Goal: Task Accomplishment & Management: Use online tool/utility

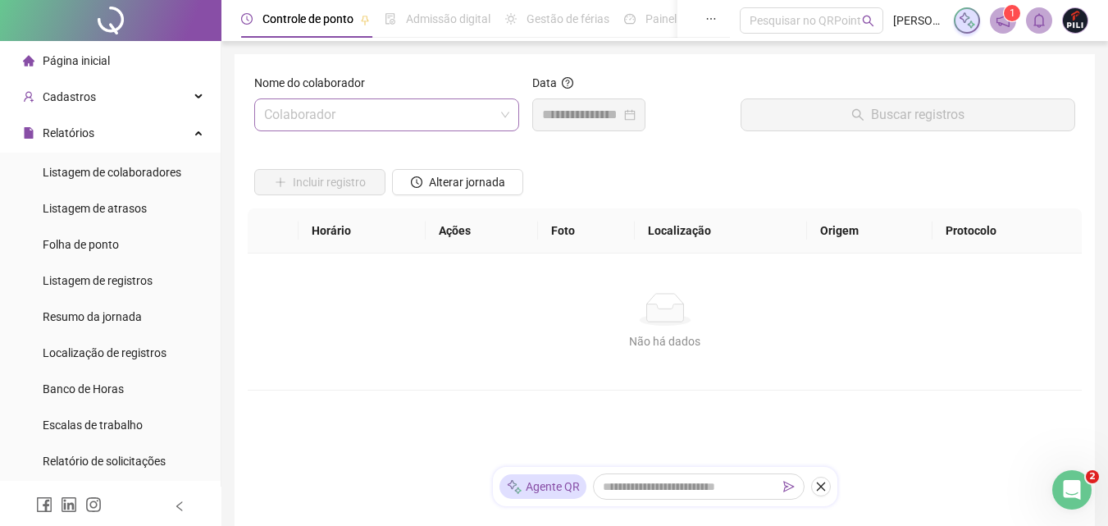
click at [349, 105] on input "search" at bounding box center [379, 114] width 231 height 31
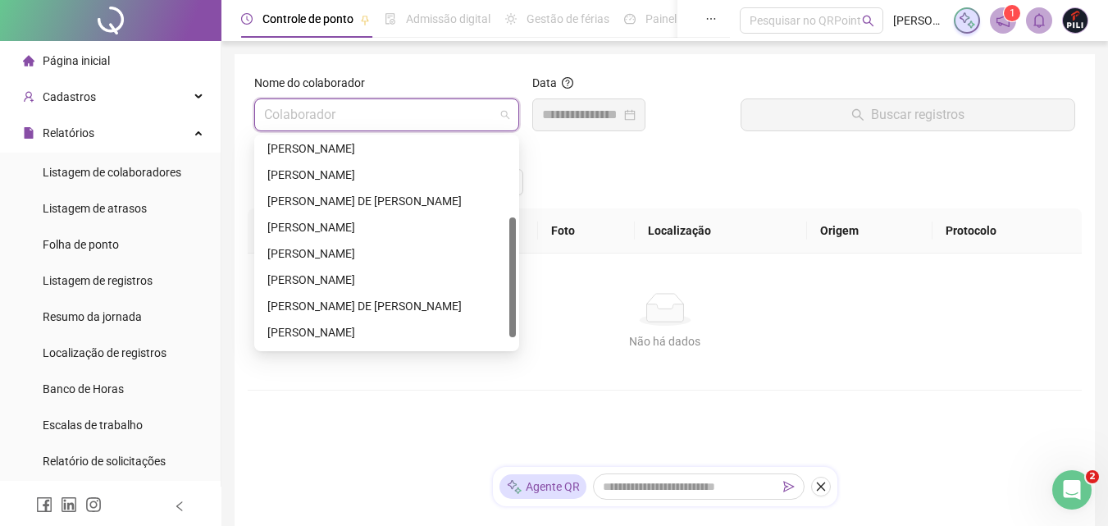
scroll to position [158, 0]
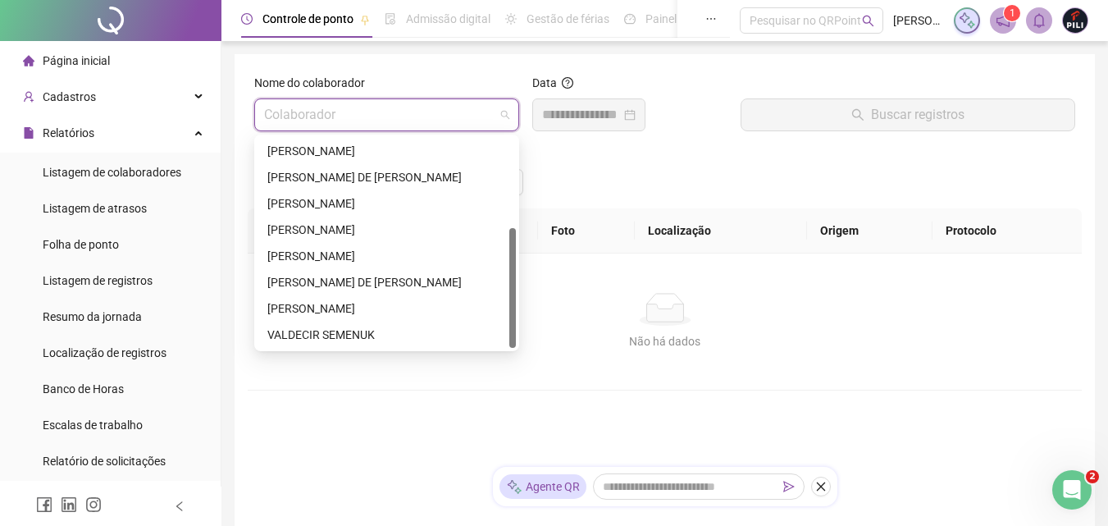
drag, startPoint x: 513, startPoint y: 144, endPoint x: 509, endPoint y: 276, distance: 132.1
click at [509, 276] on div "[PERSON_NAME] [PERSON_NAME] [PERSON_NAME] DE [PERSON_NAME] [PERSON_NAME] [PERSO…" at bounding box center [387, 243] width 258 height 210
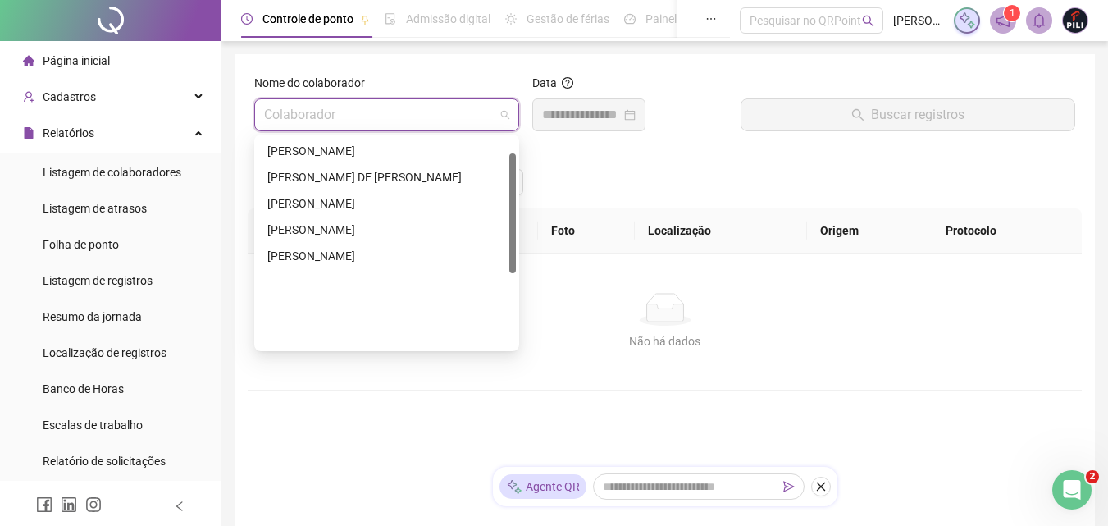
scroll to position [0, 0]
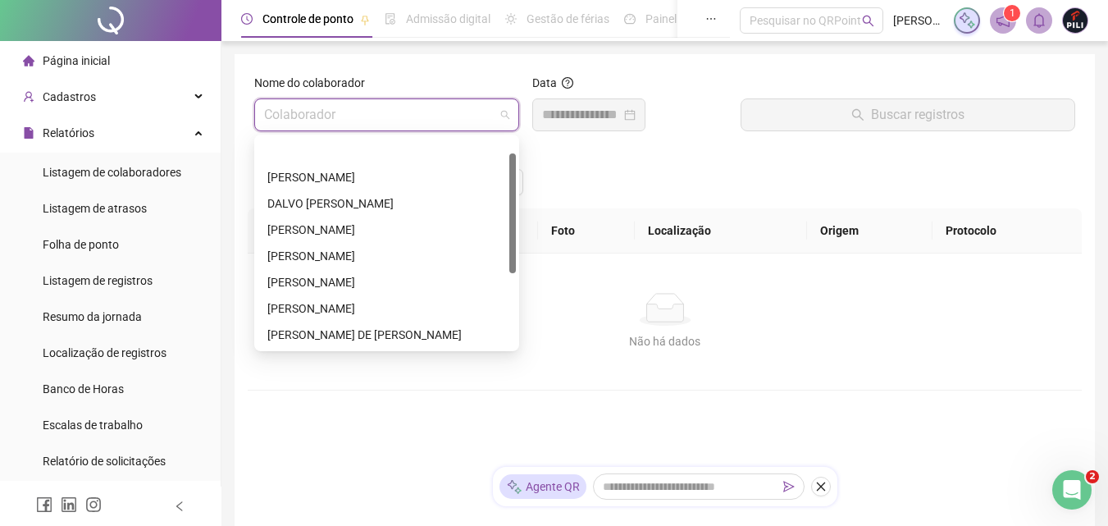
drag, startPoint x: 514, startPoint y: 270, endPoint x: 506, endPoint y: 166, distance: 104.5
click at [506, 166] on div "[PERSON_NAME] [PERSON_NAME] [PERSON_NAME] [PERSON_NAME] [PERSON_NAME] [PERSON_N…" at bounding box center [387, 243] width 258 height 210
click at [338, 263] on div "[PERSON_NAME]" at bounding box center [386, 256] width 239 height 18
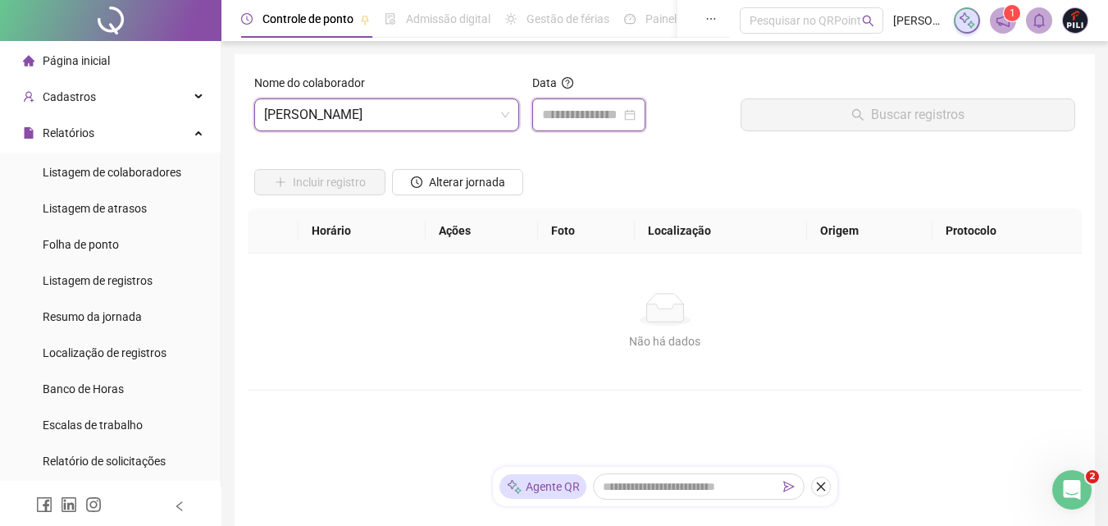
click at [555, 124] on input at bounding box center [581, 115] width 79 height 20
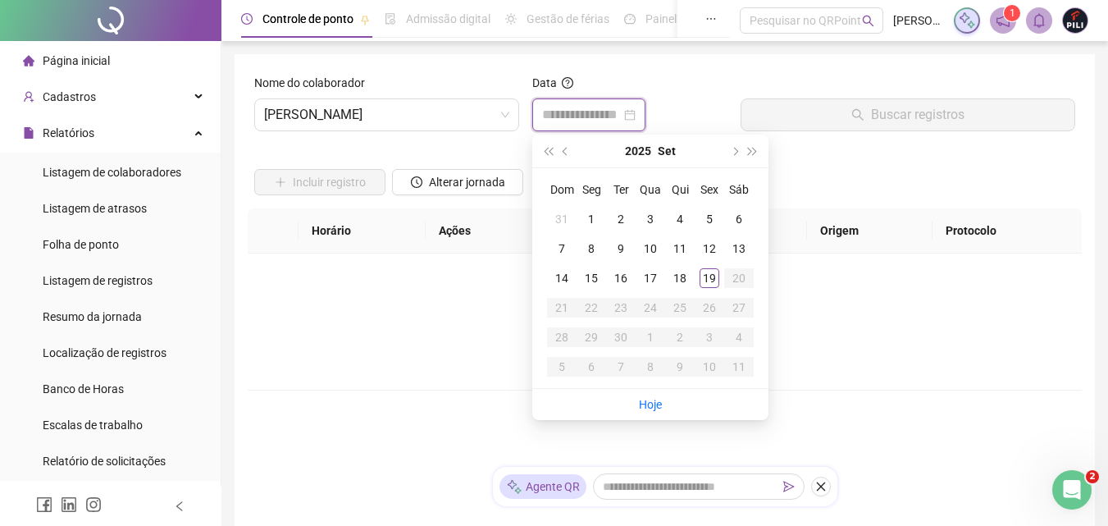
type input "**********"
click at [555, 116] on input at bounding box center [581, 115] width 79 height 20
click at [356, 116] on span "[PERSON_NAME]" at bounding box center [386, 114] width 245 height 31
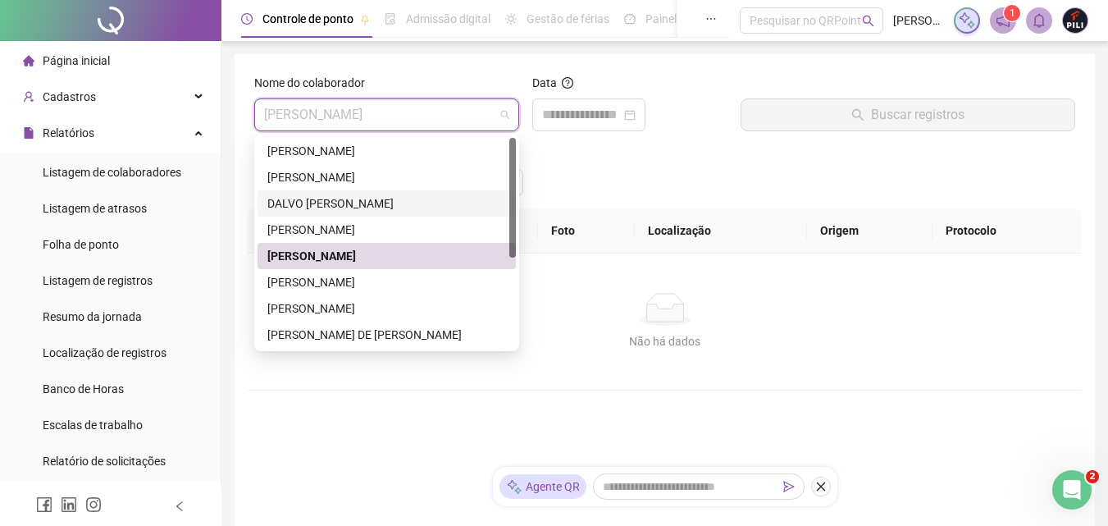
click at [356, 210] on div "DALVO [PERSON_NAME]" at bounding box center [386, 203] width 239 height 18
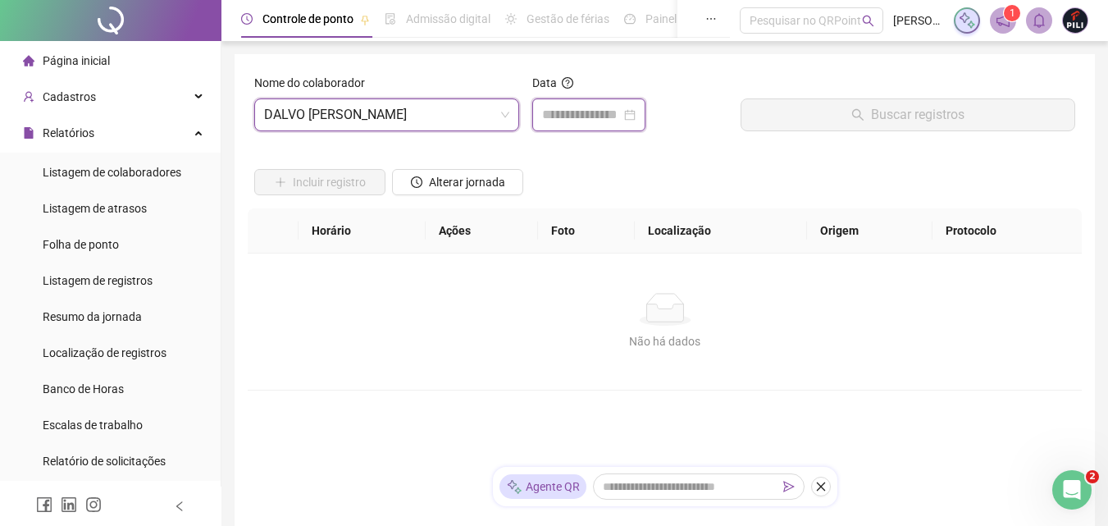
click at [573, 116] on input at bounding box center [581, 115] width 79 height 20
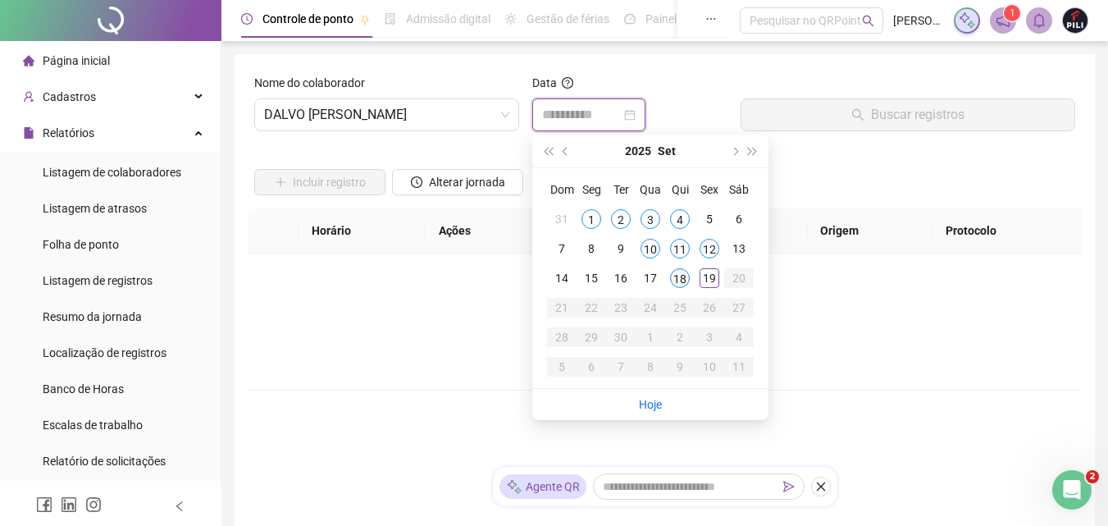
type input "**********"
click at [683, 281] on div "18" at bounding box center [680, 278] width 20 height 20
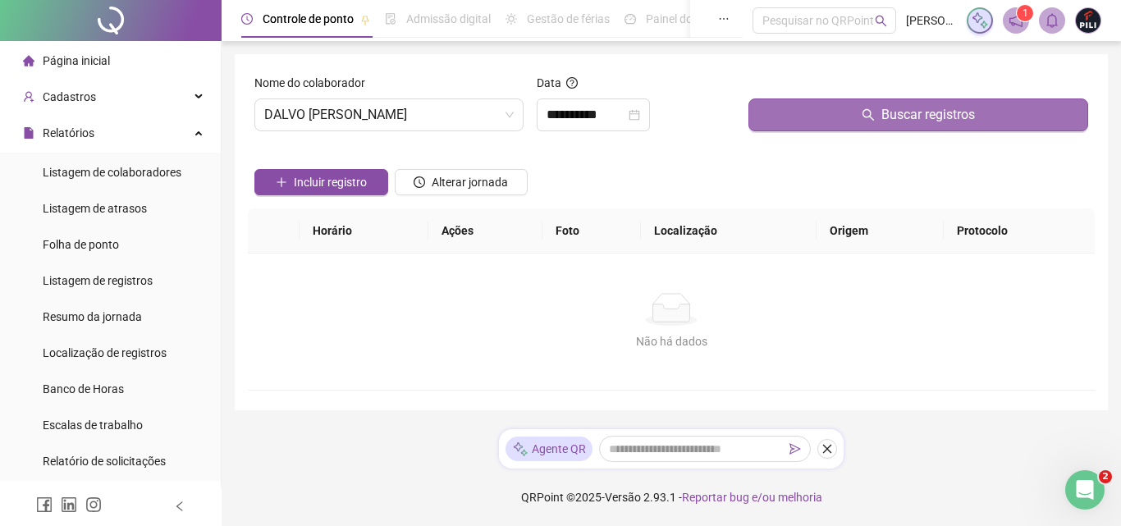
click at [878, 119] on button "Buscar registros" at bounding box center [918, 114] width 340 height 33
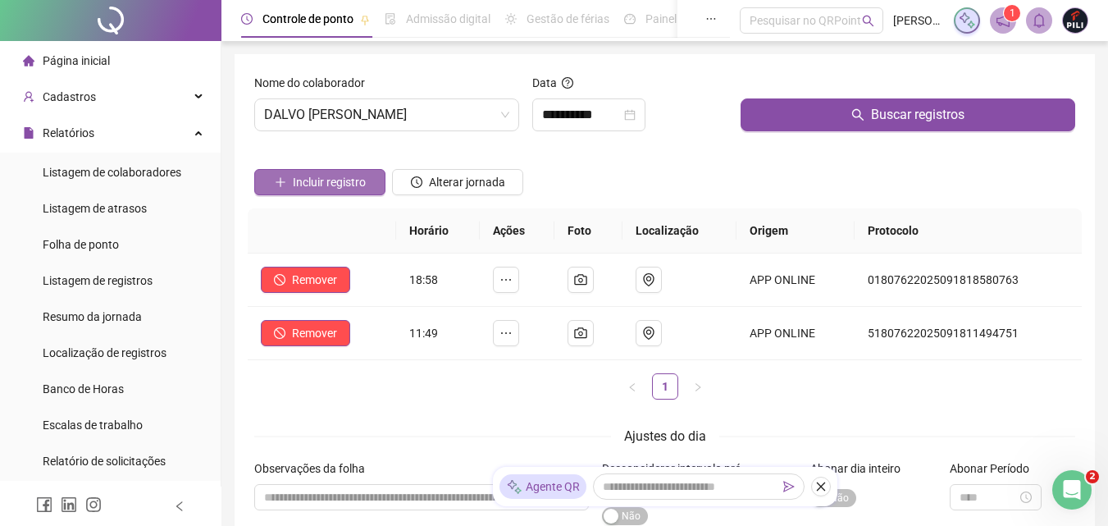
click at [364, 185] on span "Incluir registro" at bounding box center [329, 182] width 73 height 18
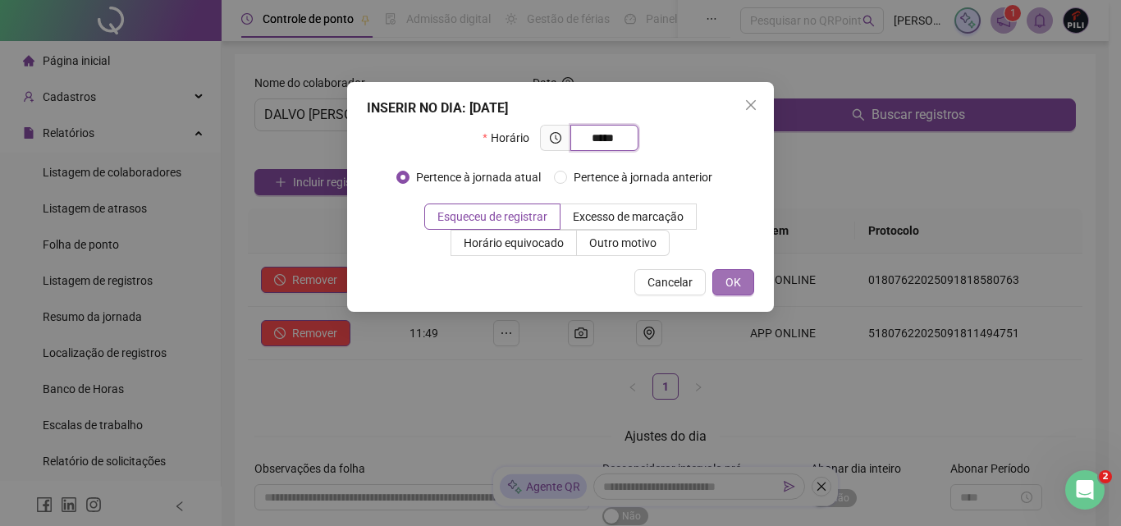
type input "*****"
click at [740, 287] on span "OK" at bounding box center [733, 282] width 16 height 18
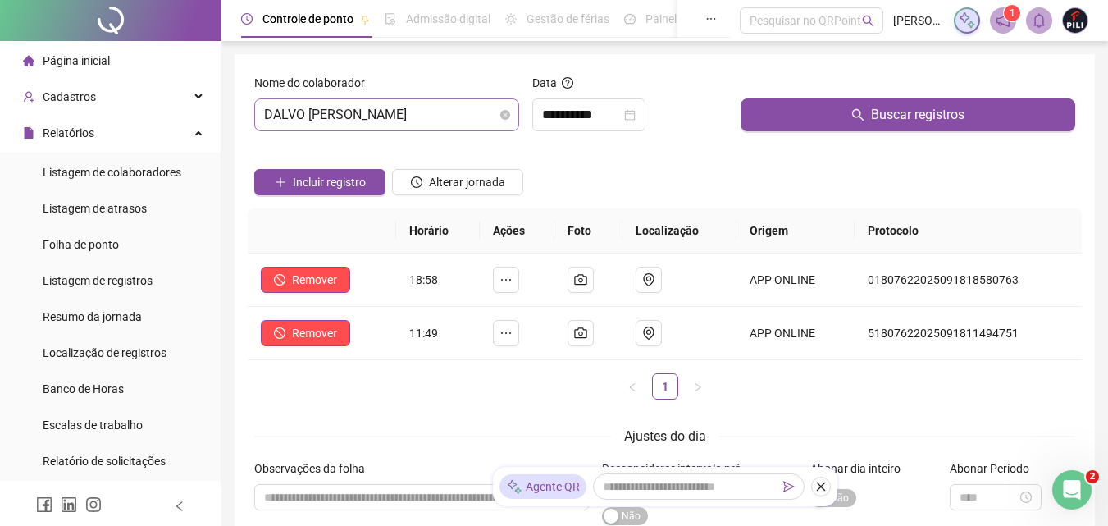
click at [395, 112] on span "DALVO [PERSON_NAME]" at bounding box center [386, 114] width 245 height 31
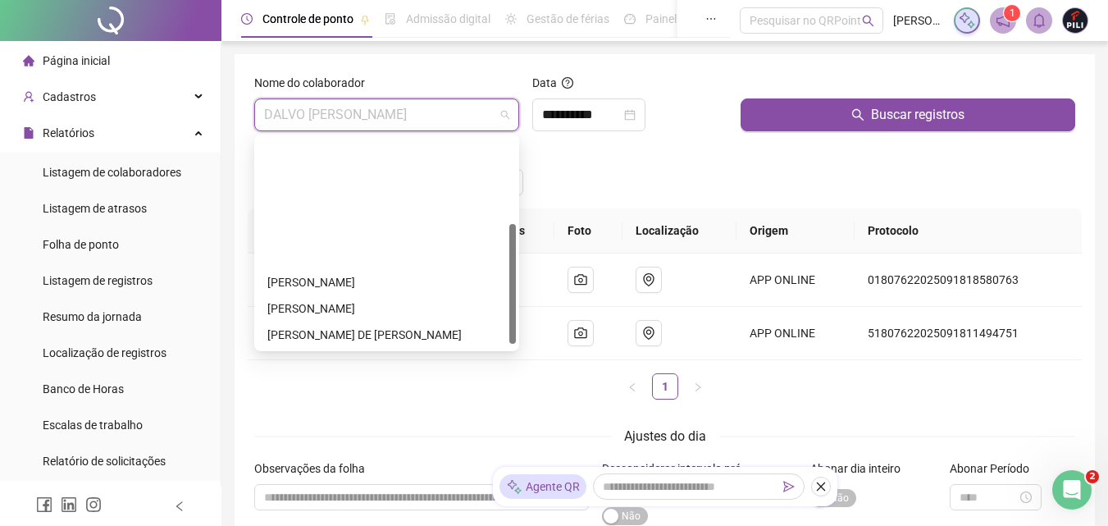
scroll to position [151, 0]
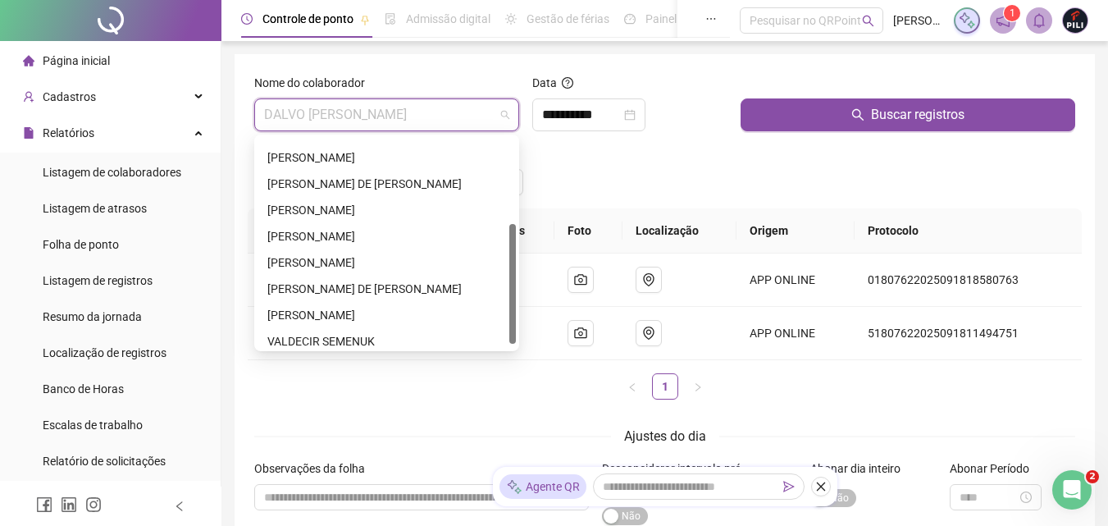
drag, startPoint x: 514, startPoint y: 183, endPoint x: 506, endPoint y: 269, distance: 86.5
click at [506, 269] on div "[PERSON_NAME] [PERSON_NAME] [PERSON_NAME] DE [PERSON_NAME] [PERSON_NAME] [PERSO…" at bounding box center [387, 243] width 258 height 210
click at [353, 339] on div "VALDECIR SEMENUK" at bounding box center [386, 341] width 239 height 18
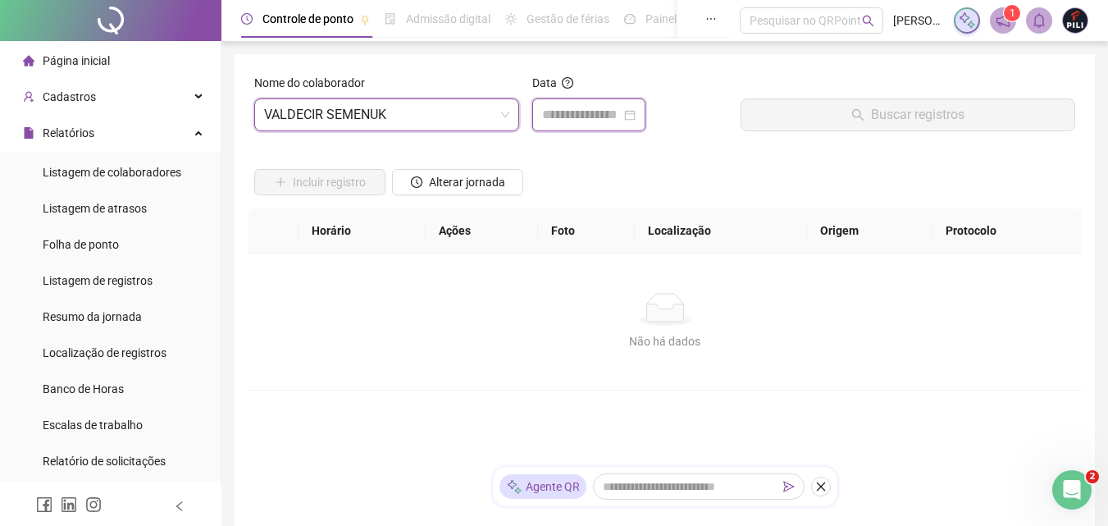
click at [577, 118] on input at bounding box center [581, 115] width 79 height 20
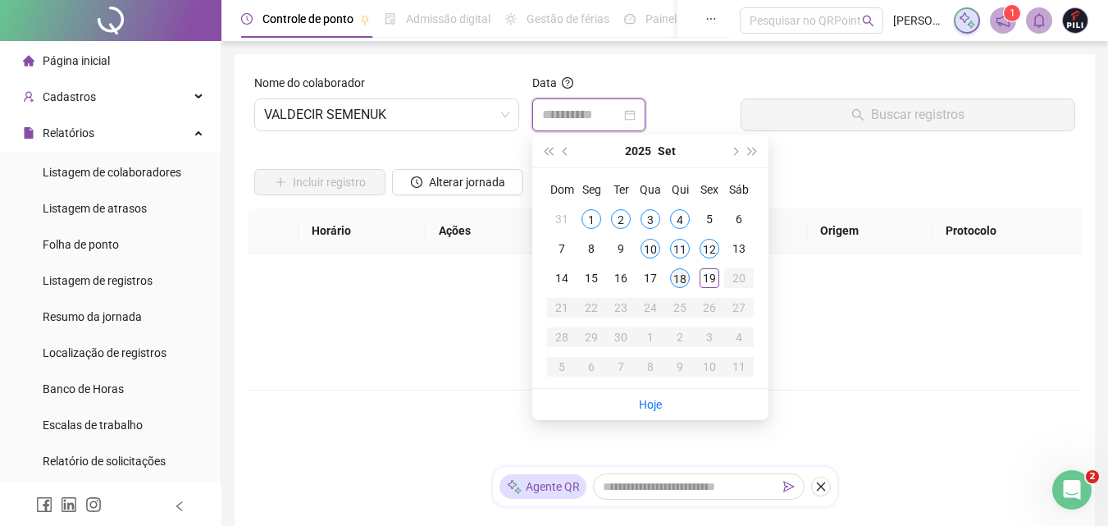
type input "**********"
click at [678, 281] on div "18" at bounding box center [680, 278] width 20 height 20
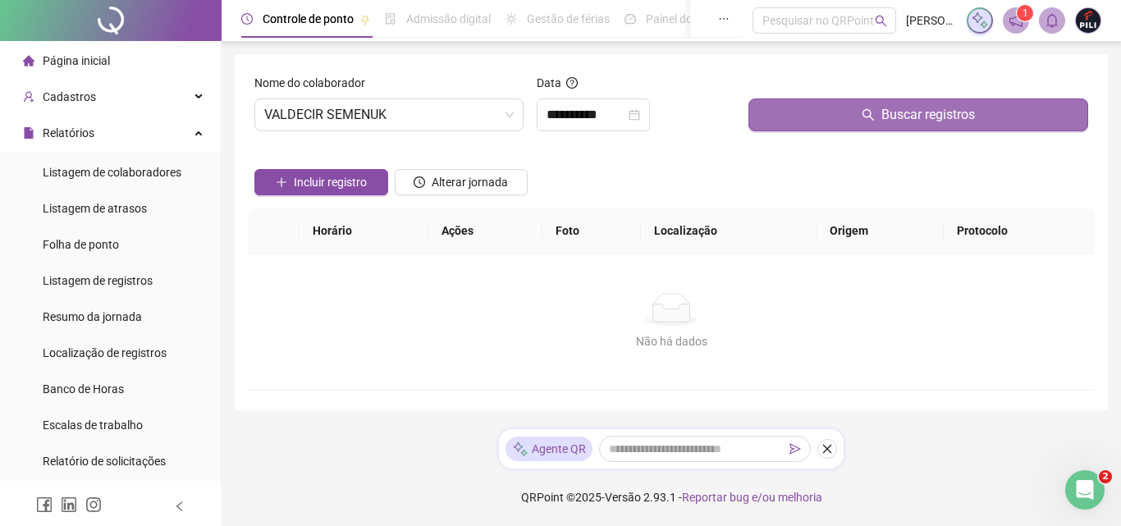
click at [920, 112] on span "Buscar registros" at bounding box center [928, 115] width 94 height 20
click at [892, 113] on span "Buscar registros" at bounding box center [928, 115] width 94 height 20
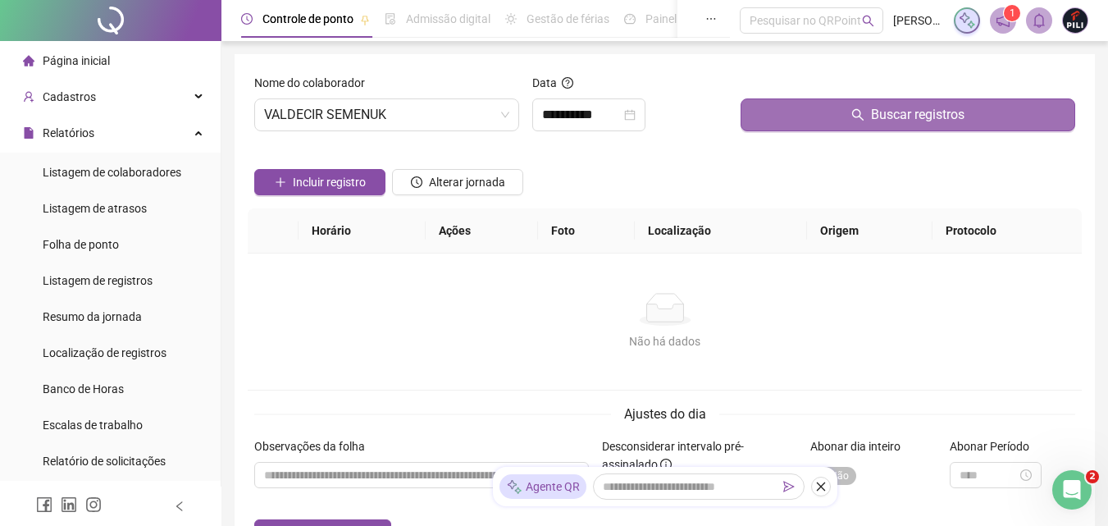
click at [836, 114] on button "Buscar registros" at bounding box center [908, 114] width 335 height 33
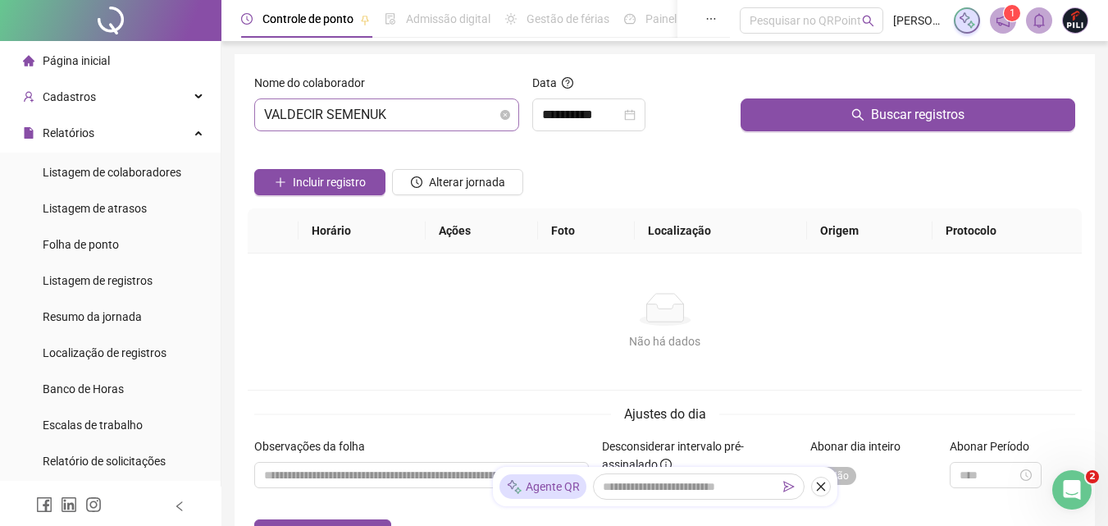
click at [373, 111] on span "VALDECIR SEMENUK" at bounding box center [386, 114] width 245 height 31
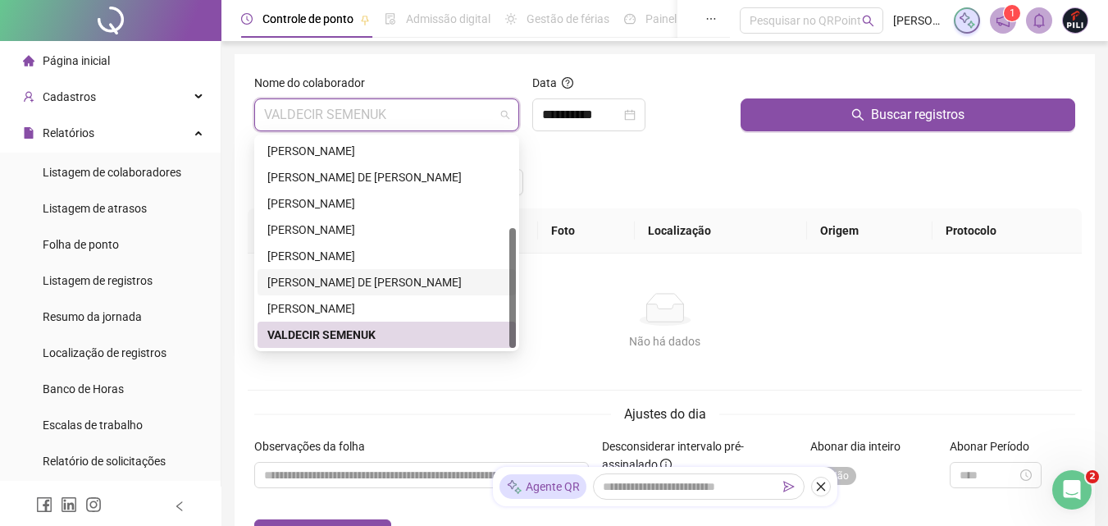
scroll to position [0, 0]
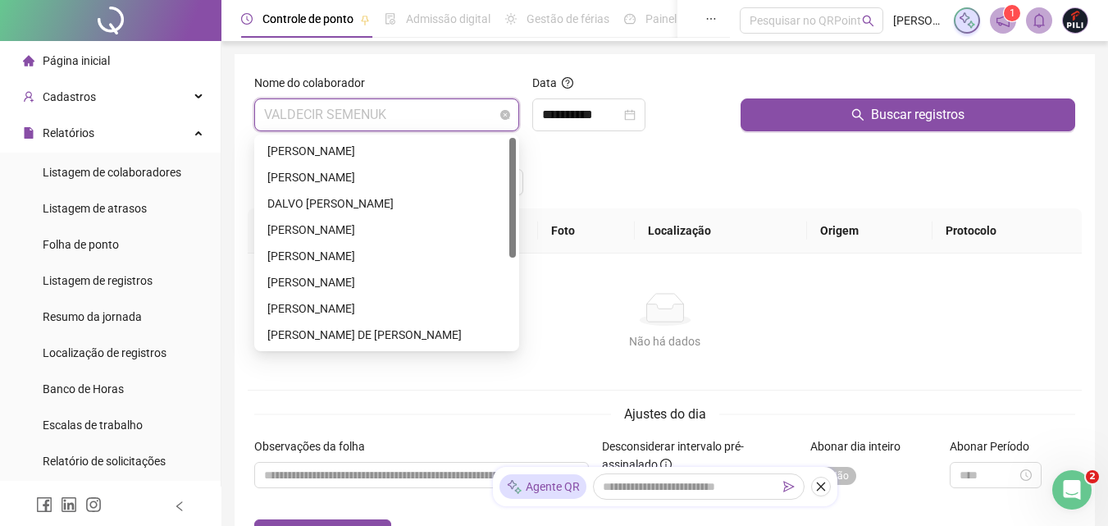
drag, startPoint x: 514, startPoint y: 289, endPoint x: 505, endPoint y: 130, distance: 158.5
click at [505, 130] on body "**********" at bounding box center [554, 263] width 1108 height 526
click at [331, 204] on div "DALVO [PERSON_NAME]" at bounding box center [386, 203] width 239 height 18
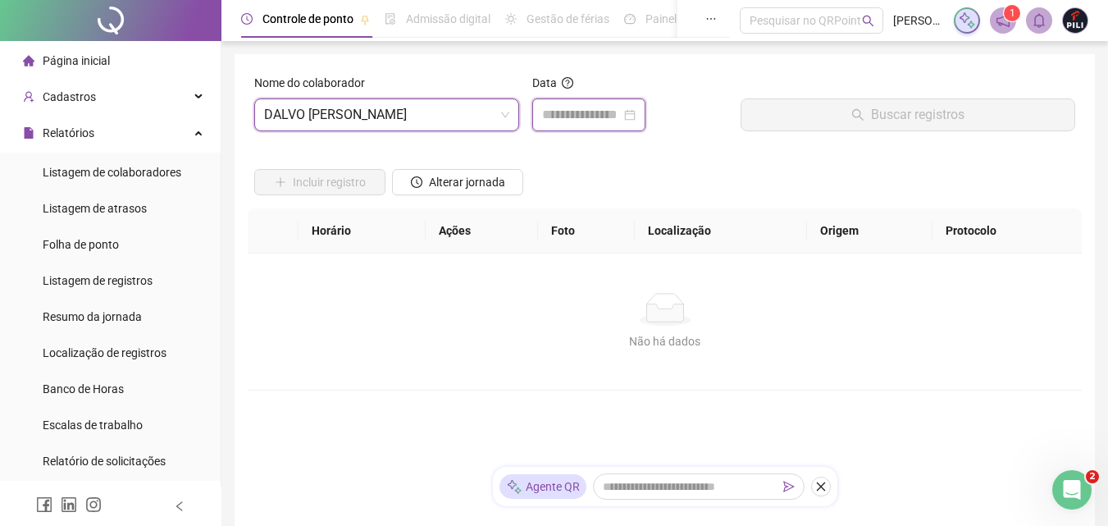
click at [558, 107] on input at bounding box center [581, 115] width 79 height 20
click at [449, 108] on span "DALVO [PERSON_NAME]" at bounding box center [386, 114] width 245 height 31
click at [418, 113] on span "DALVO [PERSON_NAME]" at bounding box center [386, 114] width 245 height 31
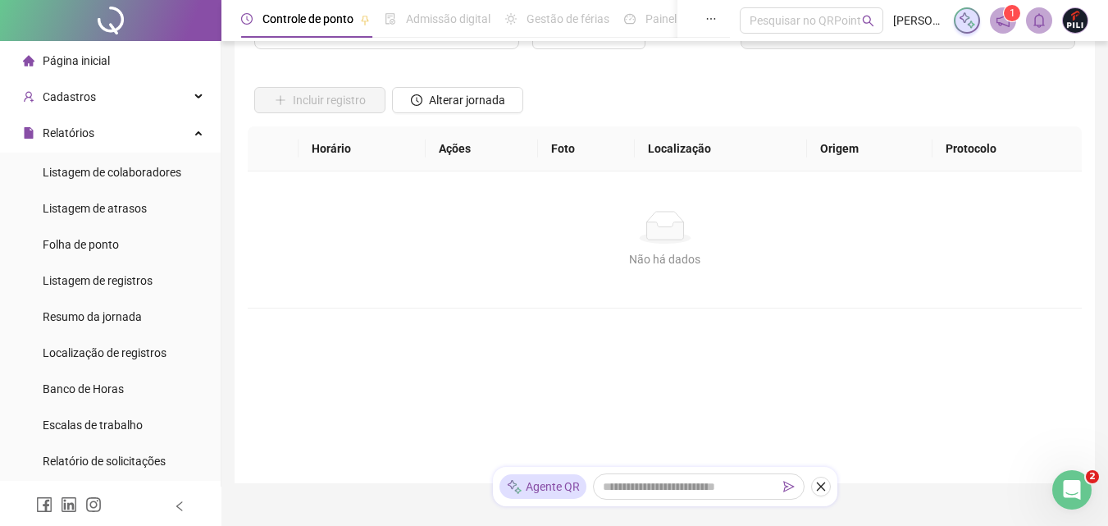
scroll to position [0, 0]
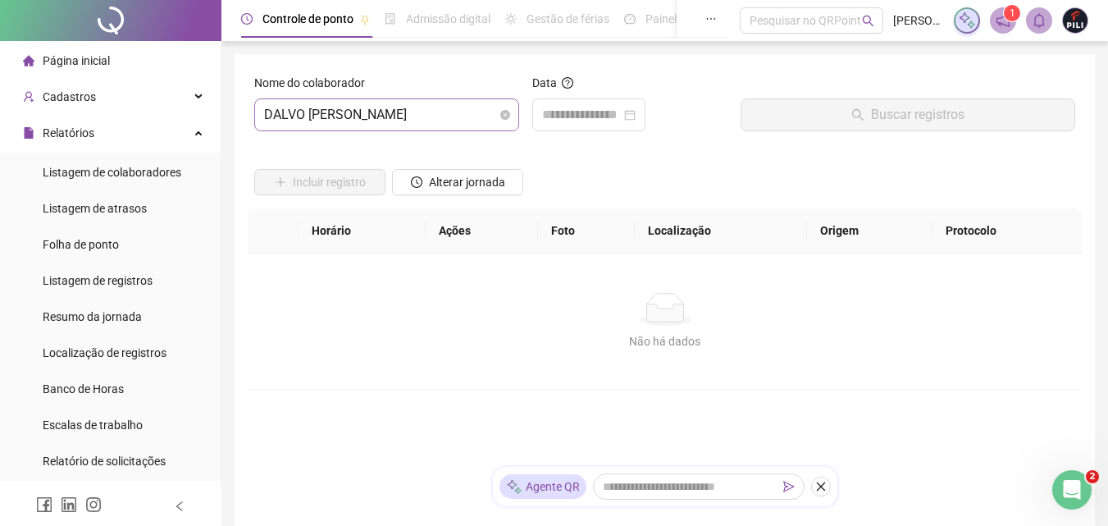
click at [422, 106] on span "DALVO [PERSON_NAME]" at bounding box center [386, 114] width 245 height 31
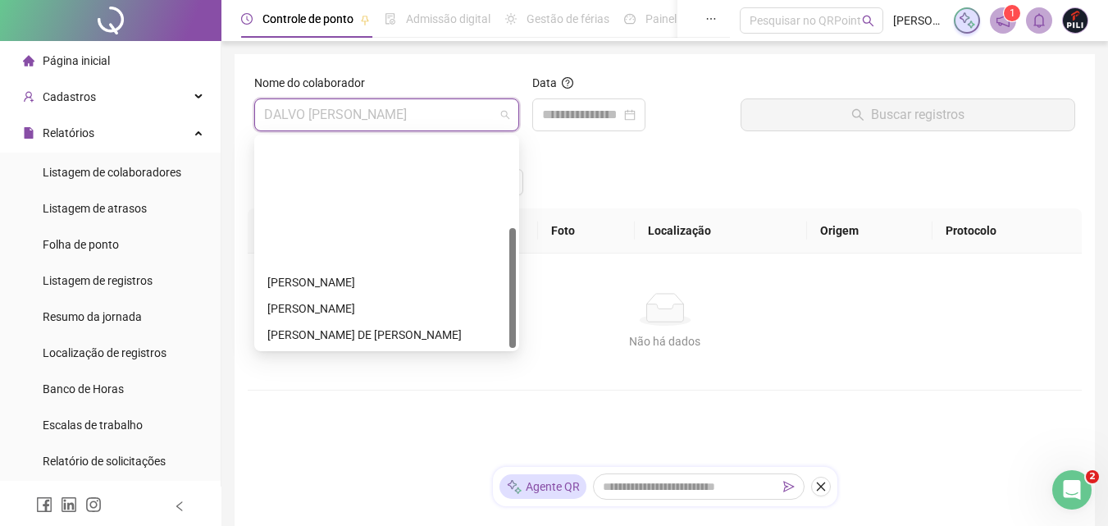
scroll to position [158, 0]
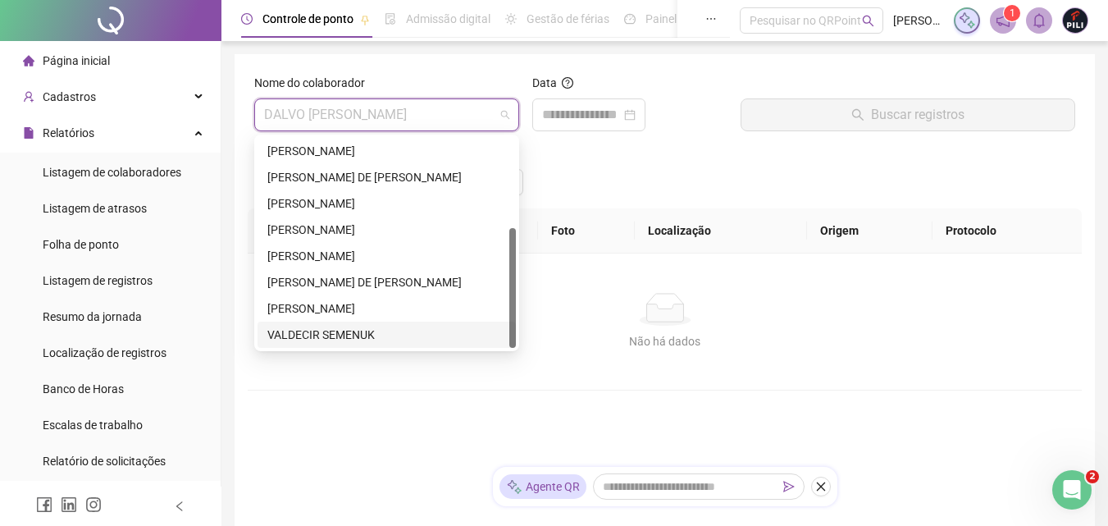
click at [336, 330] on div "VALDECIR SEMENUK" at bounding box center [386, 335] width 239 height 18
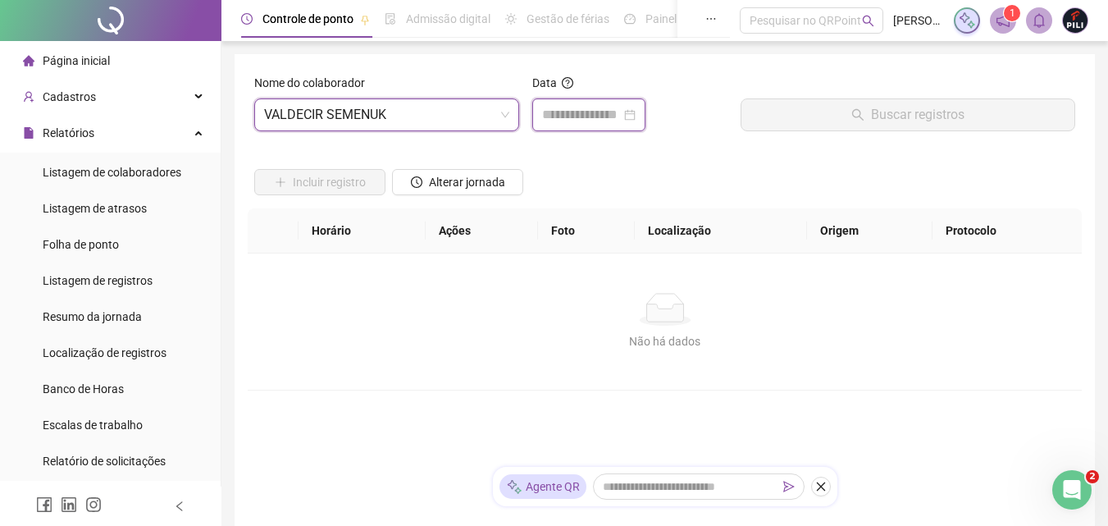
click at [586, 107] on input at bounding box center [581, 115] width 79 height 20
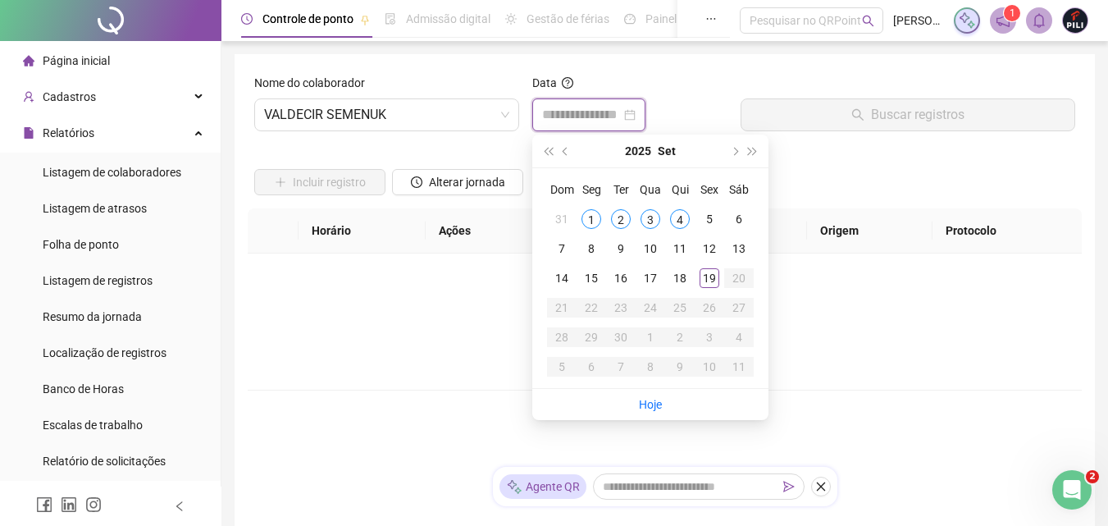
type input "**********"
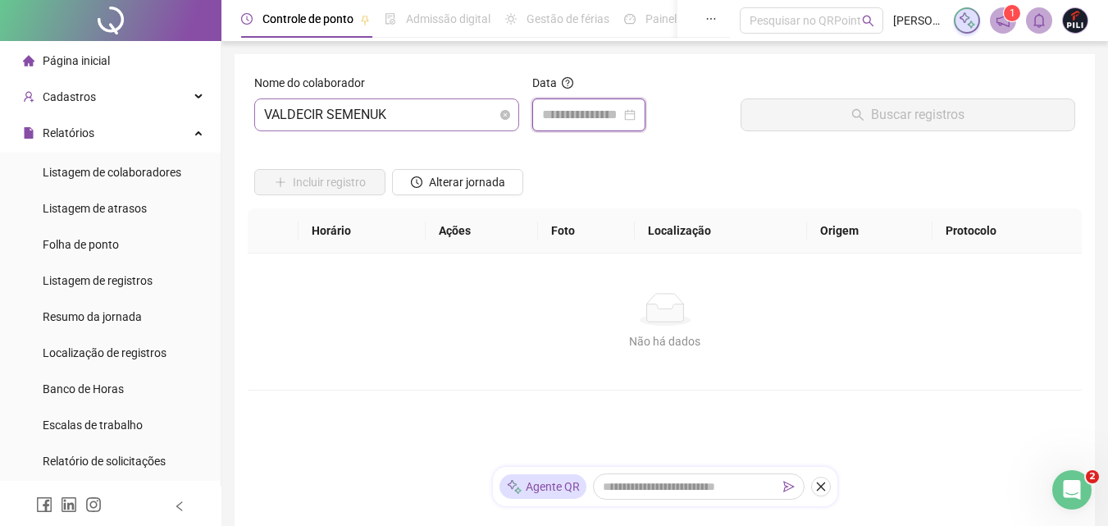
click at [371, 109] on span "VALDECIR SEMENUK" at bounding box center [386, 114] width 245 height 31
click at [359, 100] on span "VALDECIR SEMENUK" at bounding box center [386, 114] width 245 height 31
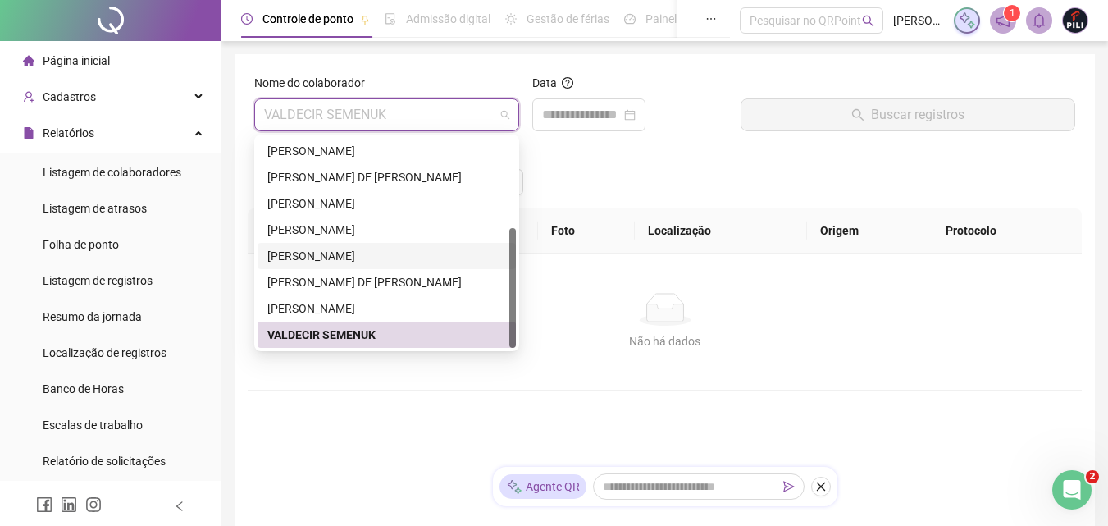
click at [340, 258] on div "[PERSON_NAME]" at bounding box center [386, 256] width 239 height 18
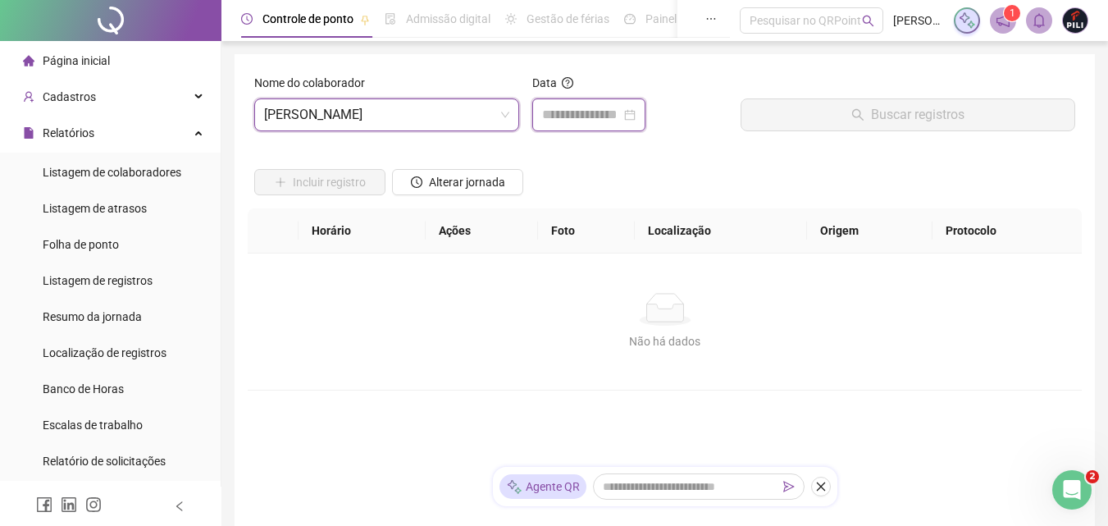
click at [568, 113] on input at bounding box center [581, 115] width 79 height 20
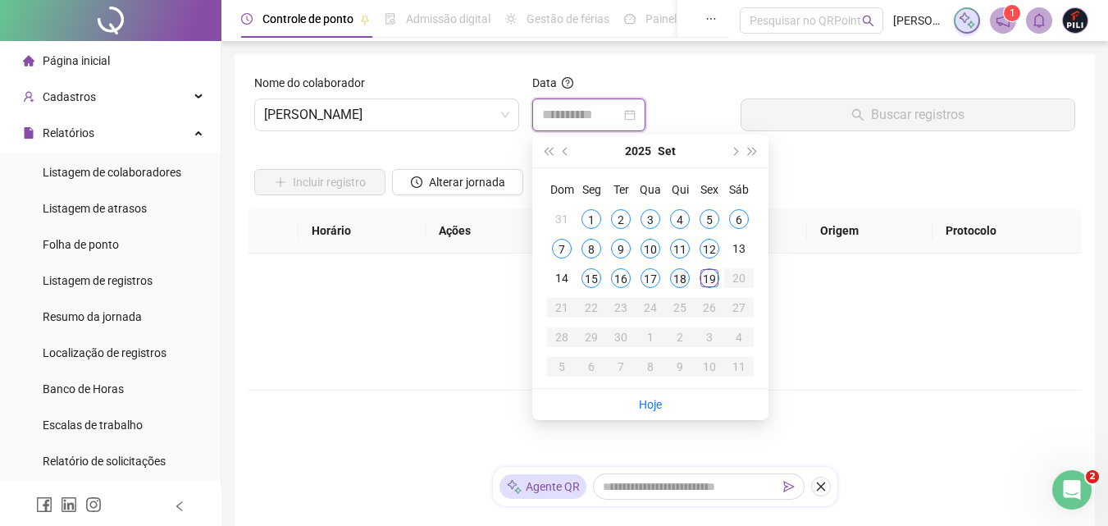
type input "**********"
click at [681, 280] on div "18" at bounding box center [680, 278] width 20 height 20
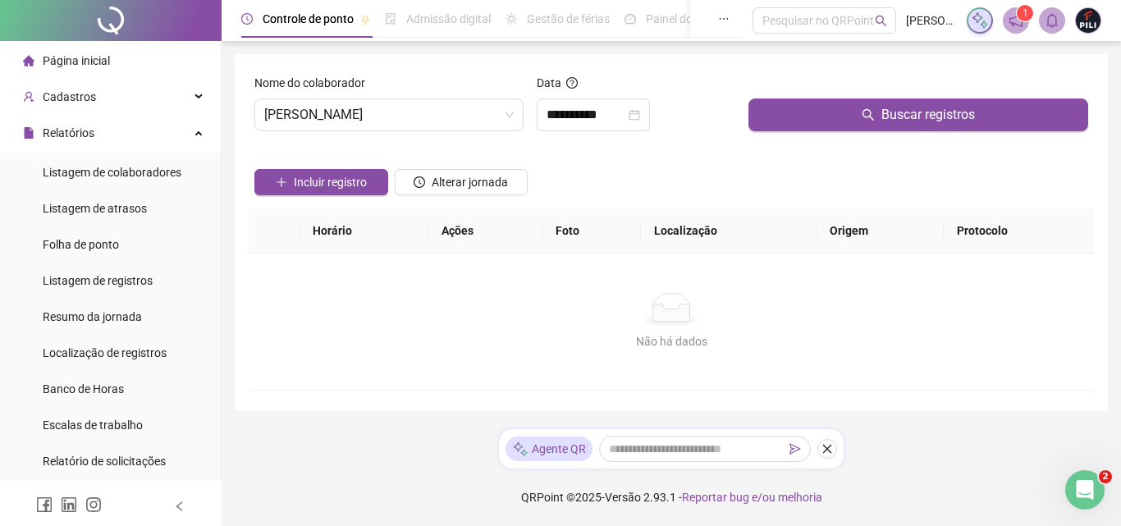
click at [830, 135] on div "Buscar registros" at bounding box center [918, 109] width 353 height 71
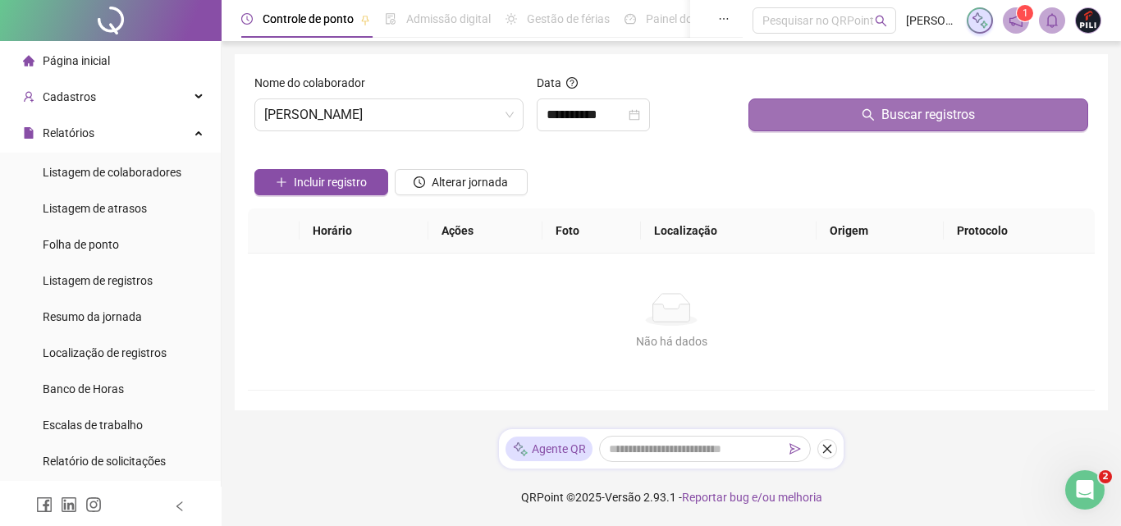
click at [827, 121] on button "Buscar registros" at bounding box center [918, 114] width 340 height 33
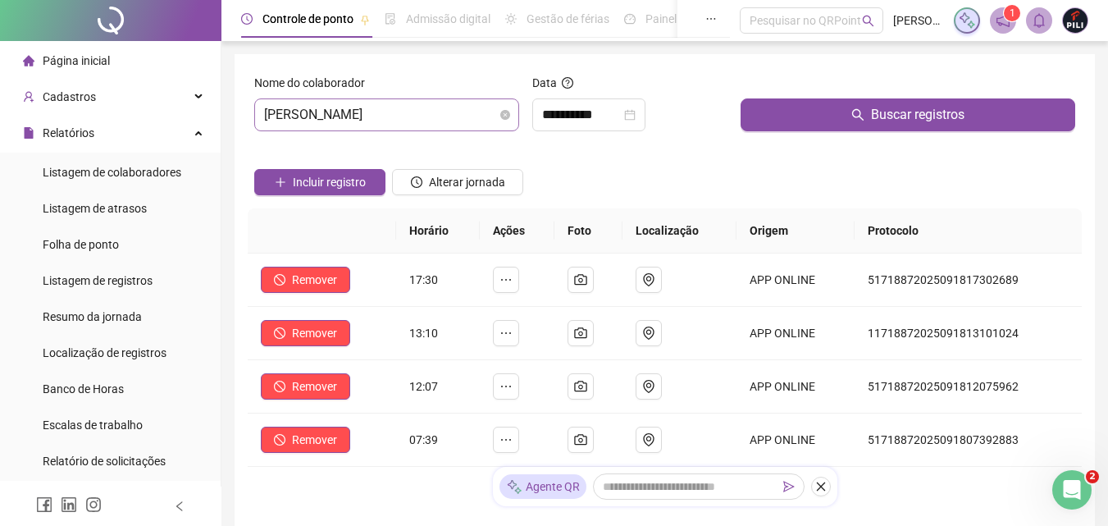
click at [363, 107] on span "[PERSON_NAME]" at bounding box center [386, 114] width 245 height 31
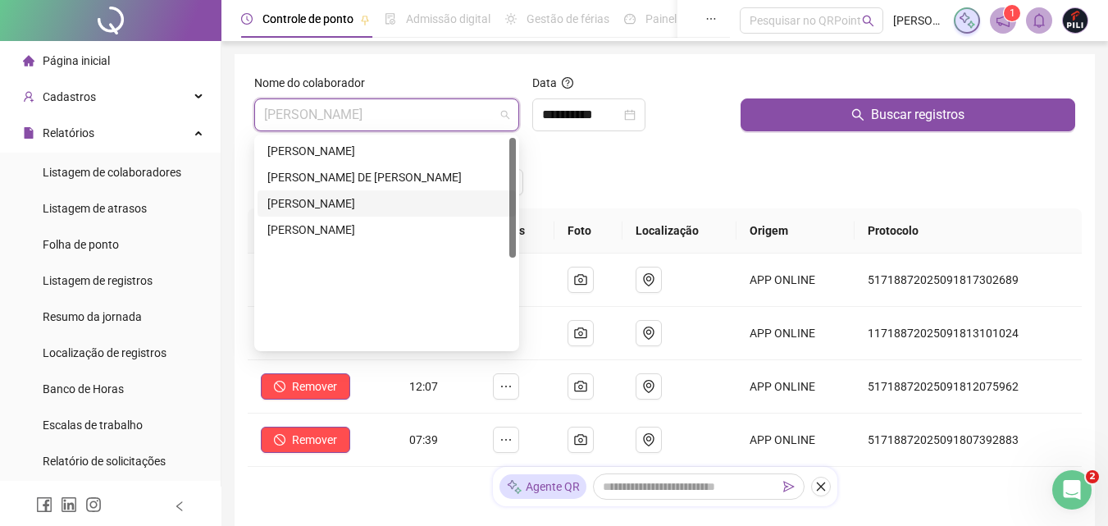
scroll to position [0, 0]
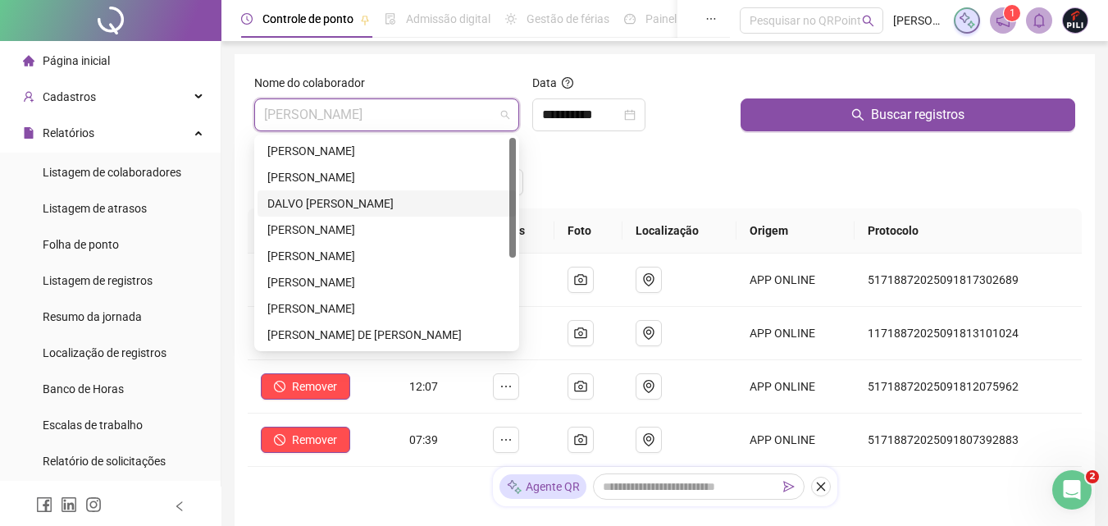
click at [335, 199] on div "DALVO [PERSON_NAME]" at bounding box center [386, 203] width 239 height 18
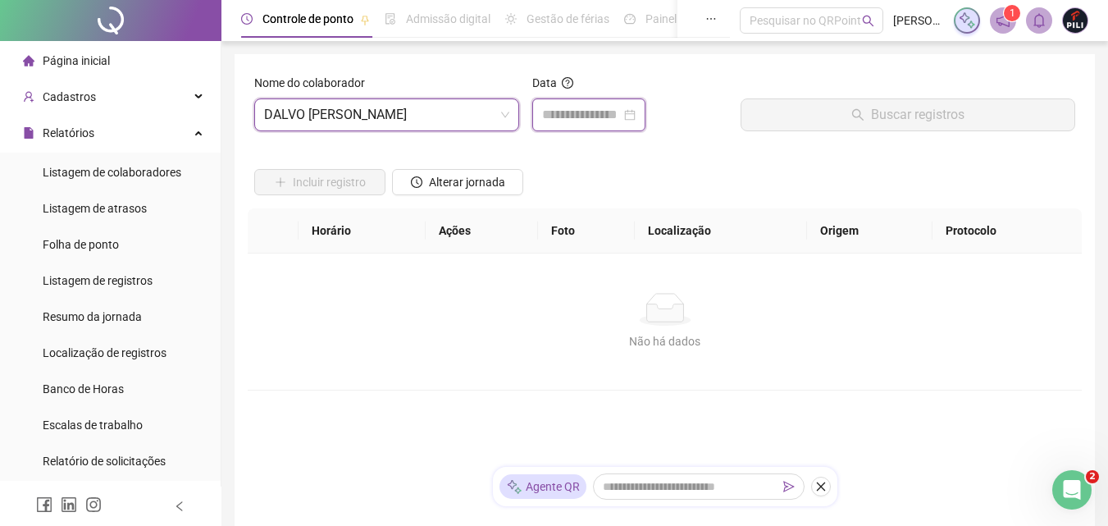
click at [578, 119] on input at bounding box center [581, 115] width 79 height 20
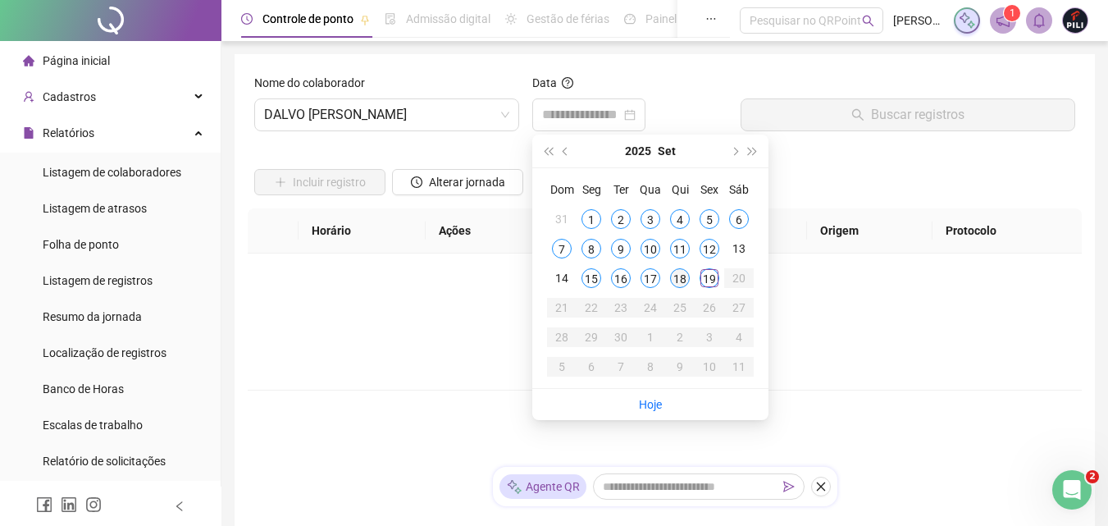
click at [682, 282] on div "18" at bounding box center [680, 278] width 20 height 20
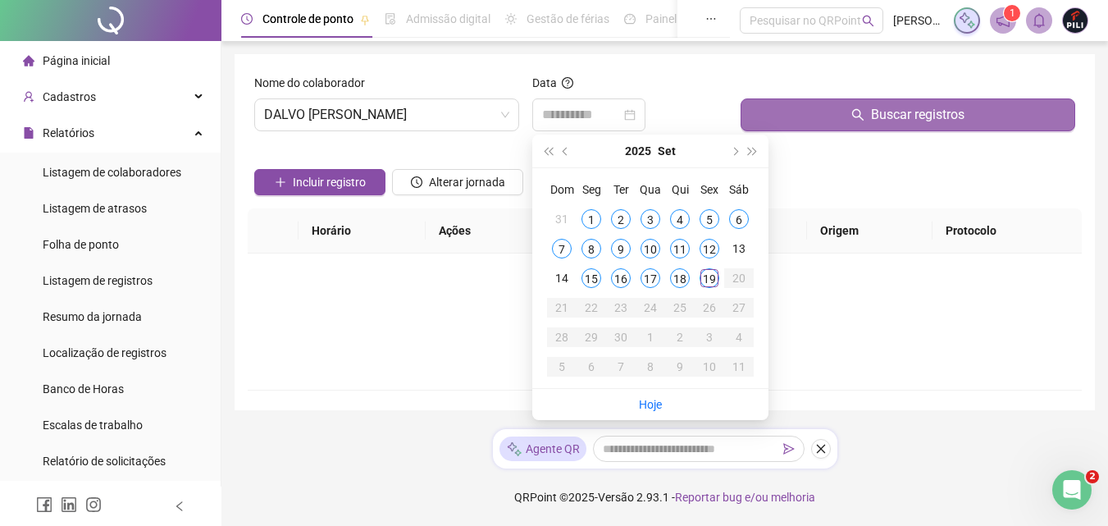
click at [891, 118] on span "Buscar registros" at bounding box center [918, 115] width 94 height 20
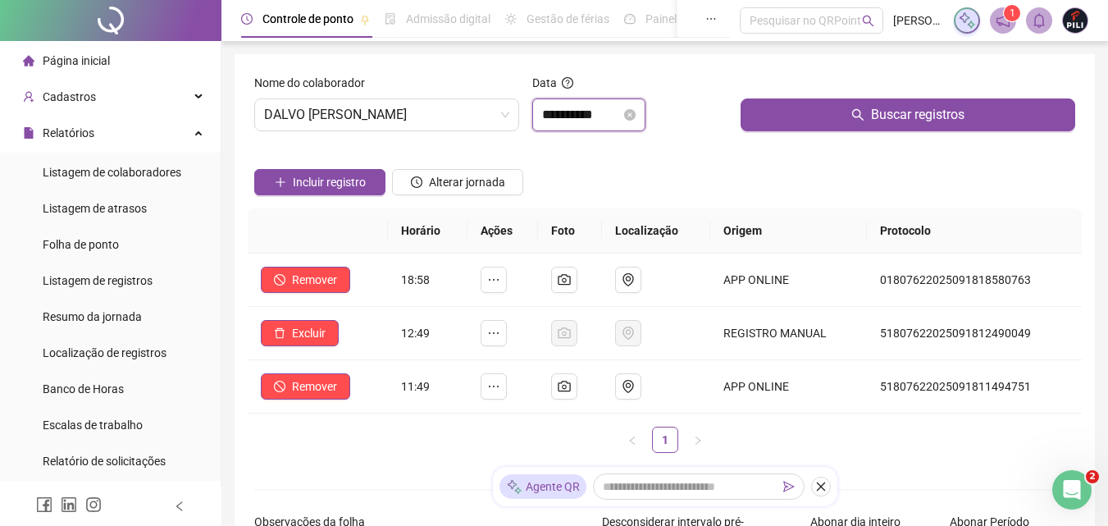
click at [615, 114] on input "**********" at bounding box center [581, 115] width 79 height 20
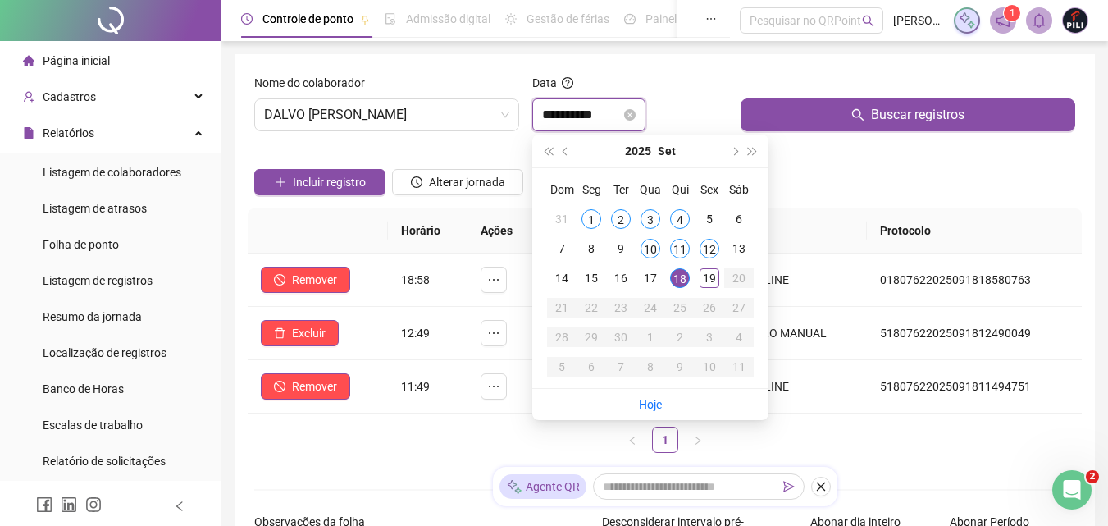
click at [621, 119] on input "**********" at bounding box center [581, 115] width 79 height 20
type input "**********"
click at [396, 111] on span "DALVO [PERSON_NAME]" at bounding box center [386, 114] width 245 height 31
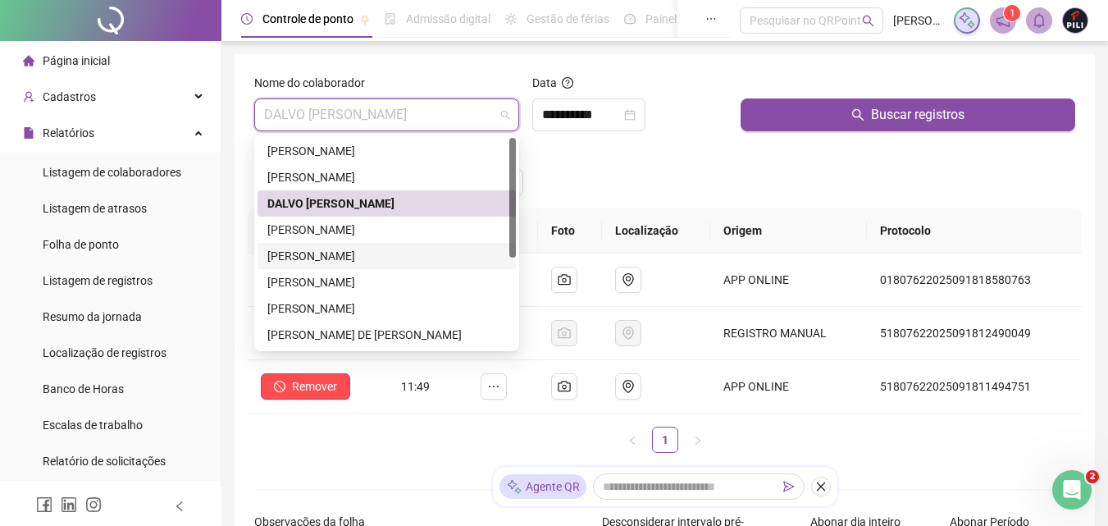
scroll to position [82, 0]
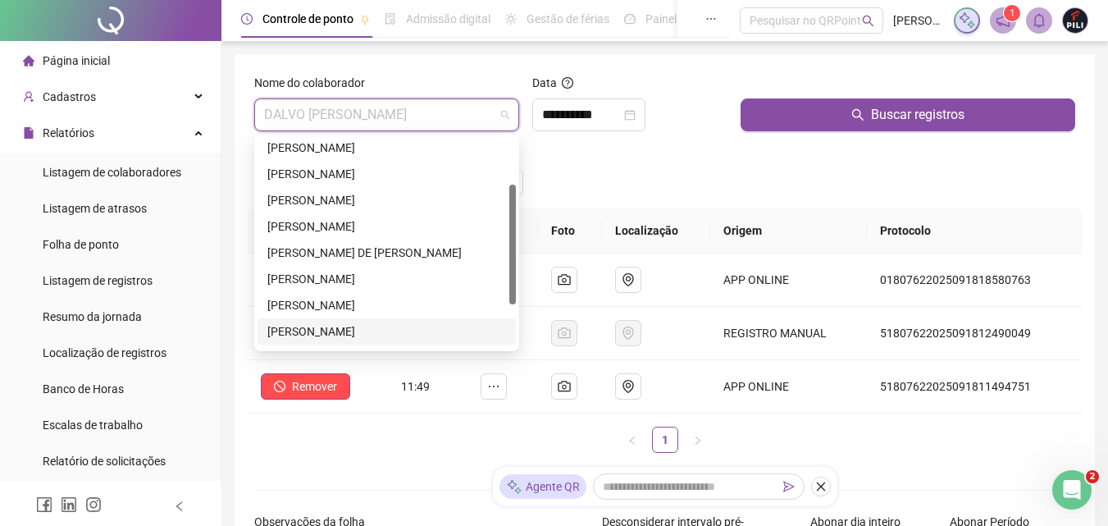
click at [363, 326] on div "[PERSON_NAME]" at bounding box center [386, 331] width 239 height 18
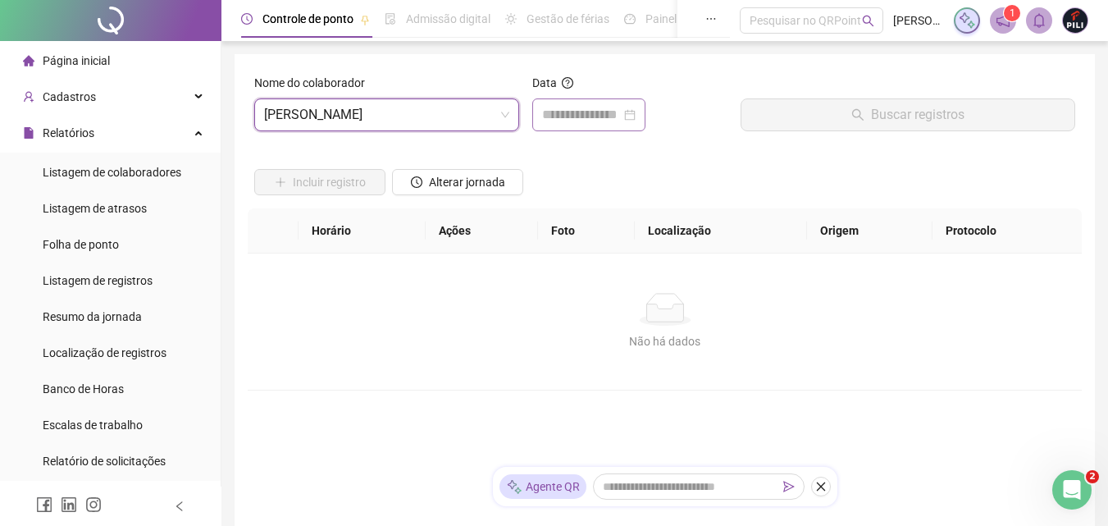
click at [584, 127] on div at bounding box center [588, 114] width 113 height 33
click at [587, 115] on input at bounding box center [581, 115] width 79 height 20
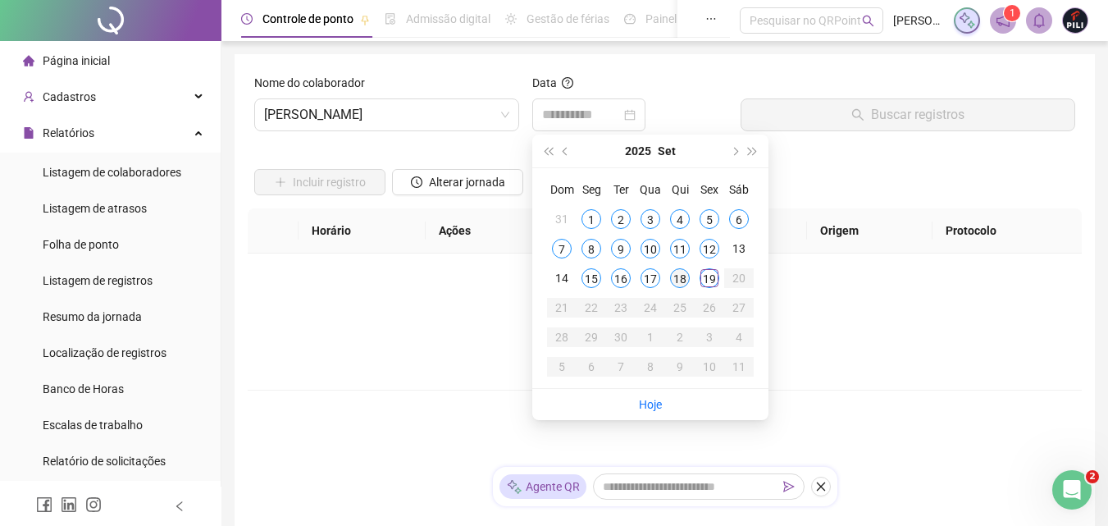
click at [677, 275] on div "18" at bounding box center [680, 278] width 20 height 20
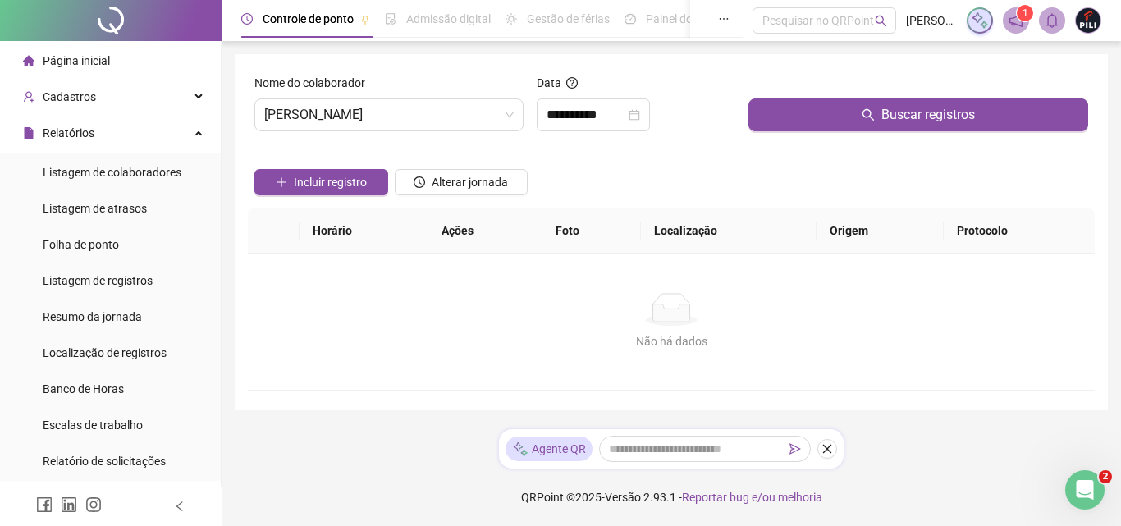
click at [707, 281] on div "Não há dados Não há dados" at bounding box center [671, 321] width 847 height 136
click at [621, 130] on div "**********" at bounding box center [593, 114] width 113 height 33
click at [623, 118] on input "**********" at bounding box center [585, 115] width 79 height 20
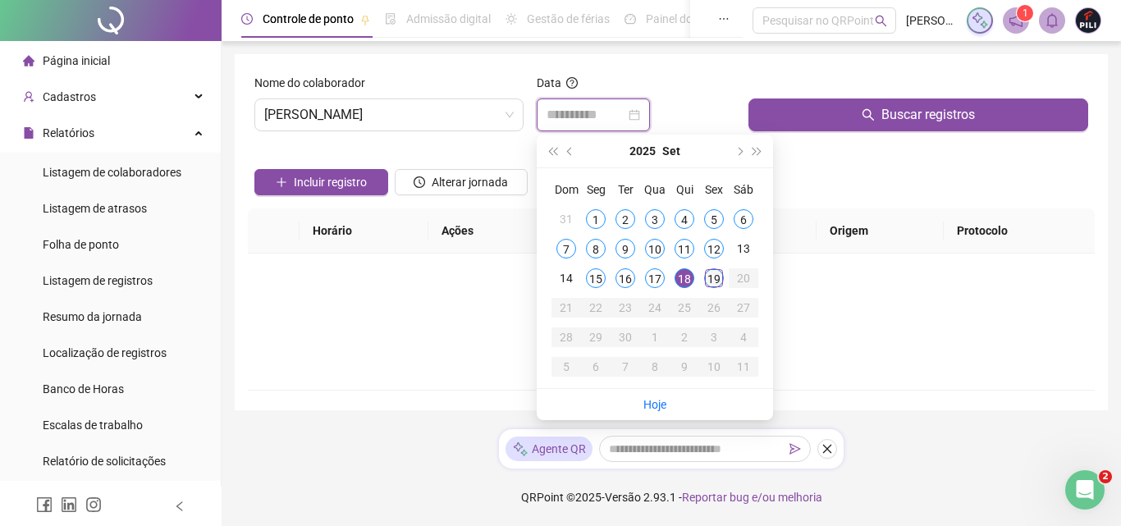
type input "**********"
click at [708, 276] on div "19" at bounding box center [714, 278] width 20 height 20
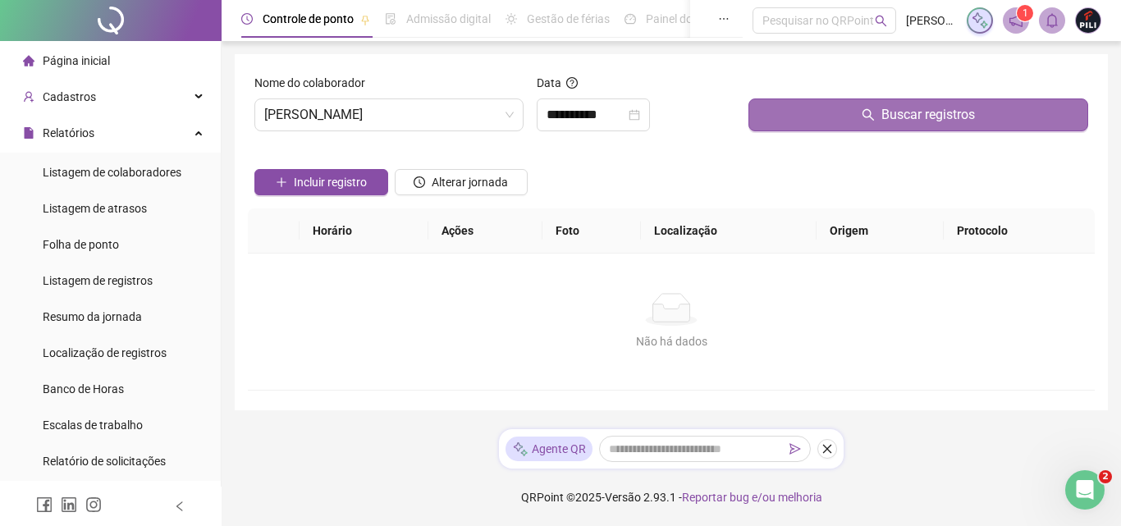
click at [897, 117] on span "Buscar registros" at bounding box center [928, 115] width 94 height 20
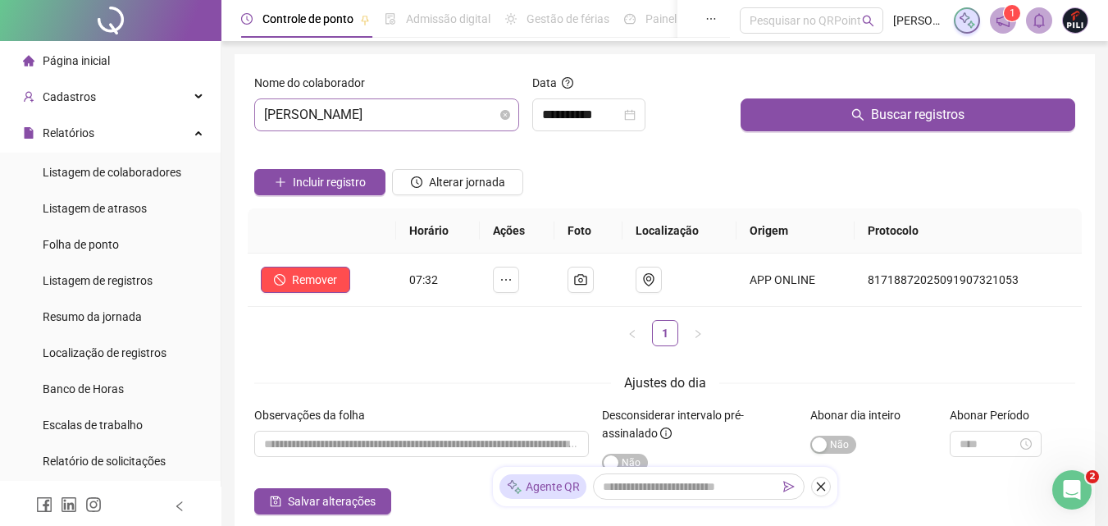
click at [350, 107] on span "[PERSON_NAME]" at bounding box center [386, 114] width 245 height 31
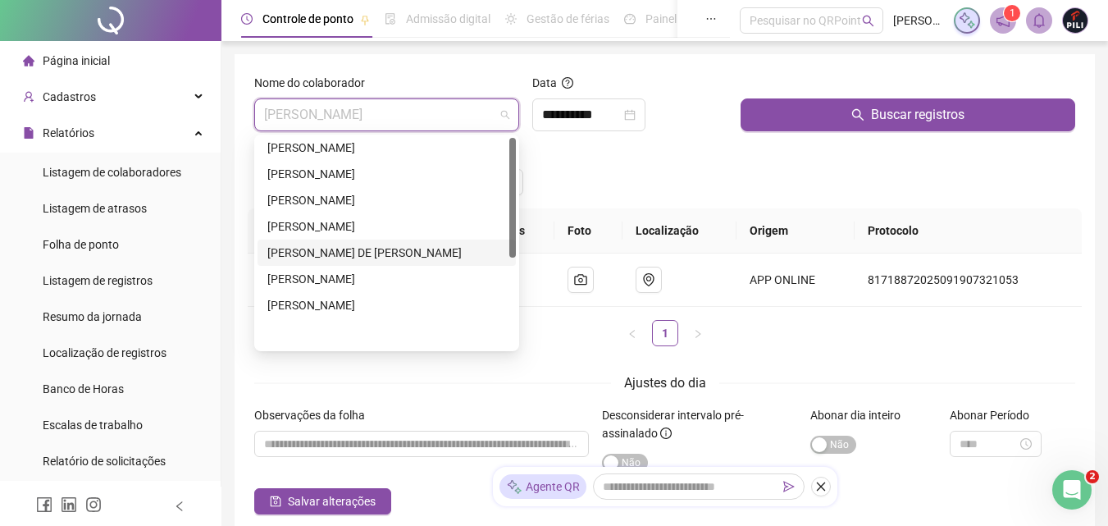
scroll to position [0, 0]
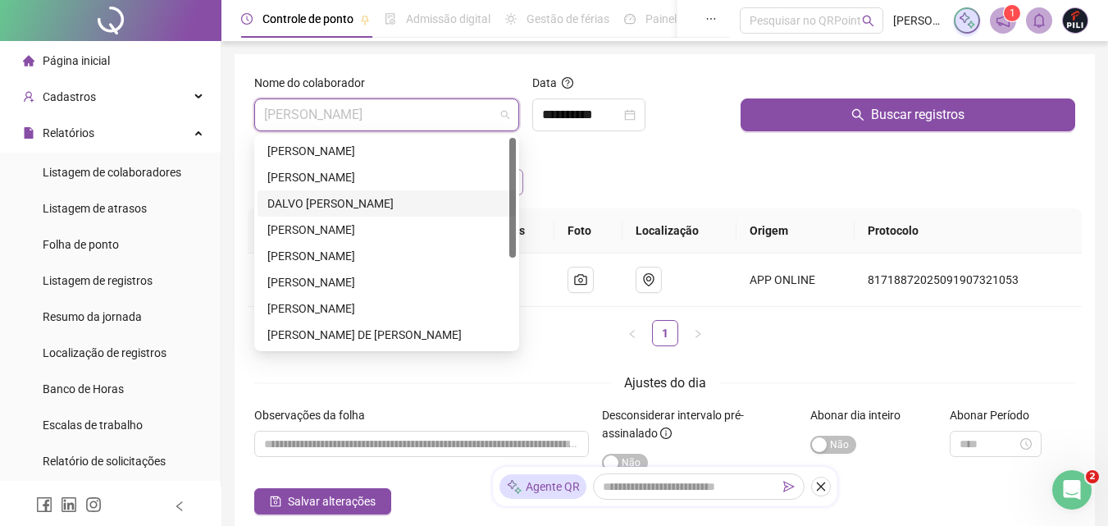
click at [323, 204] on div "DALVO [PERSON_NAME]" at bounding box center [386, 203] width 239 height 18
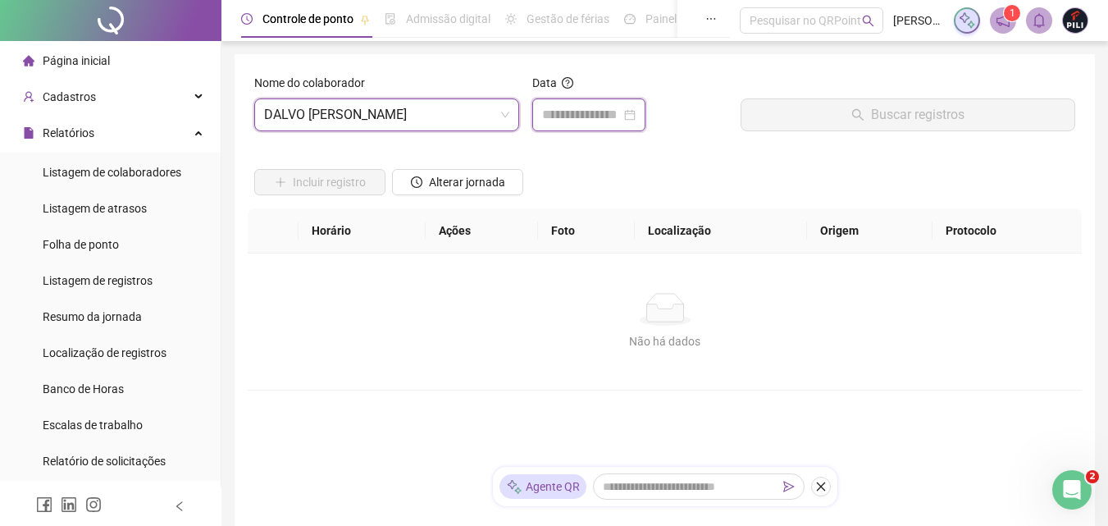
click at [592, 115] on input at bounding box center [581, 115] width 79 height 20
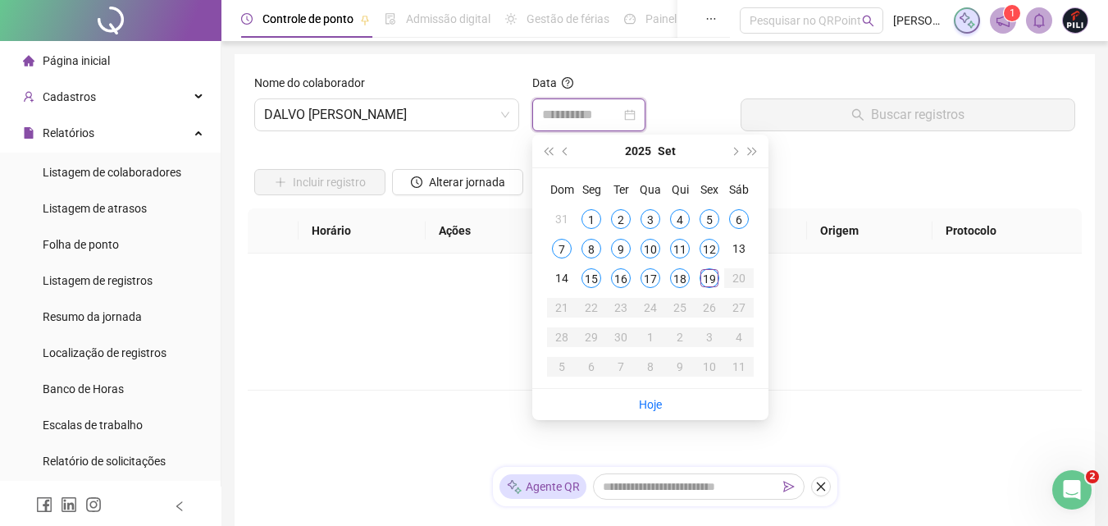
type input "**********"
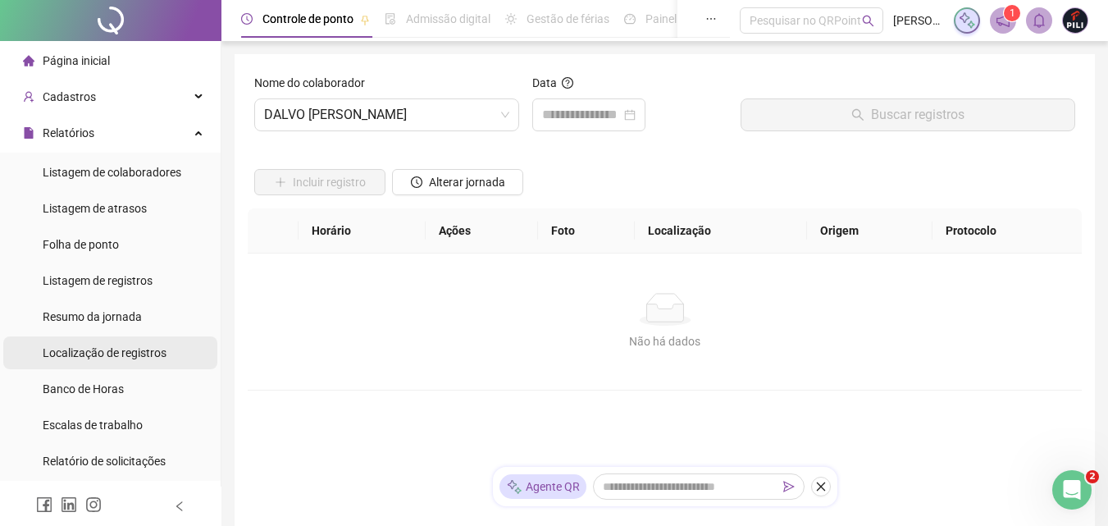
click at [94, 58] on span "Página inicial" at bounding box center [76, 60] width 67 height 13
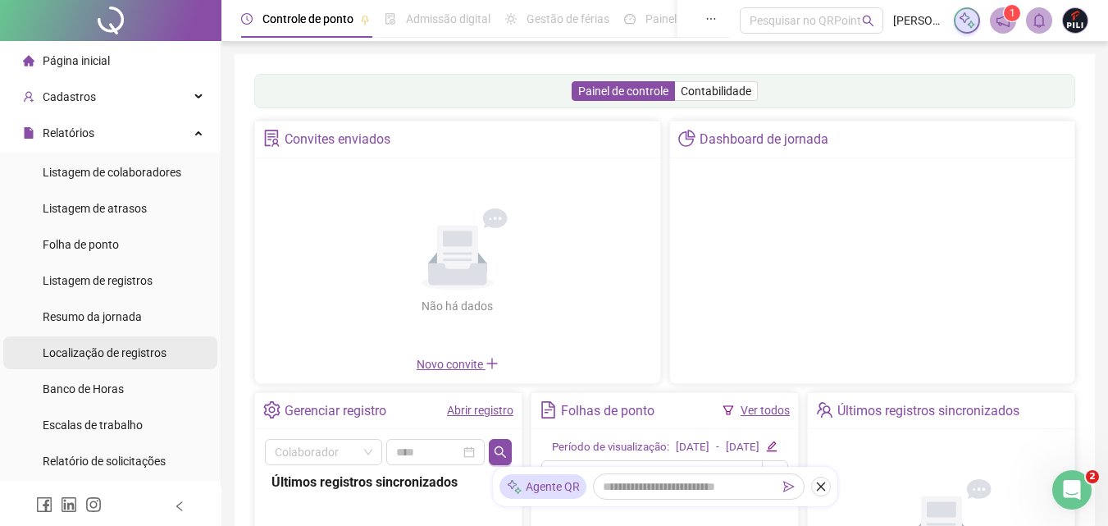
click at [118, 349] on span "Localização de registros" at bounding box center [105, 352] width 124 height 13
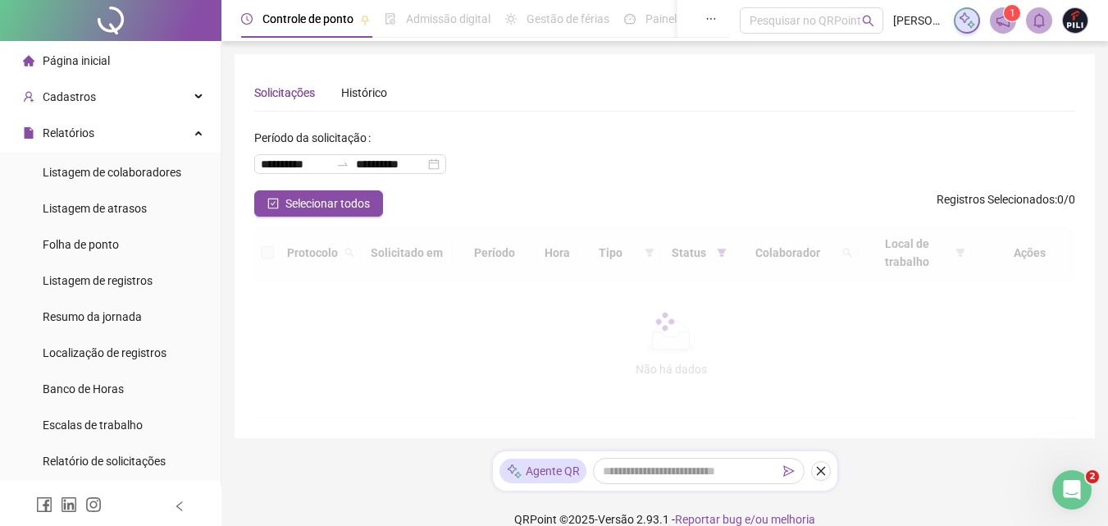
scroll to position [328, 0]
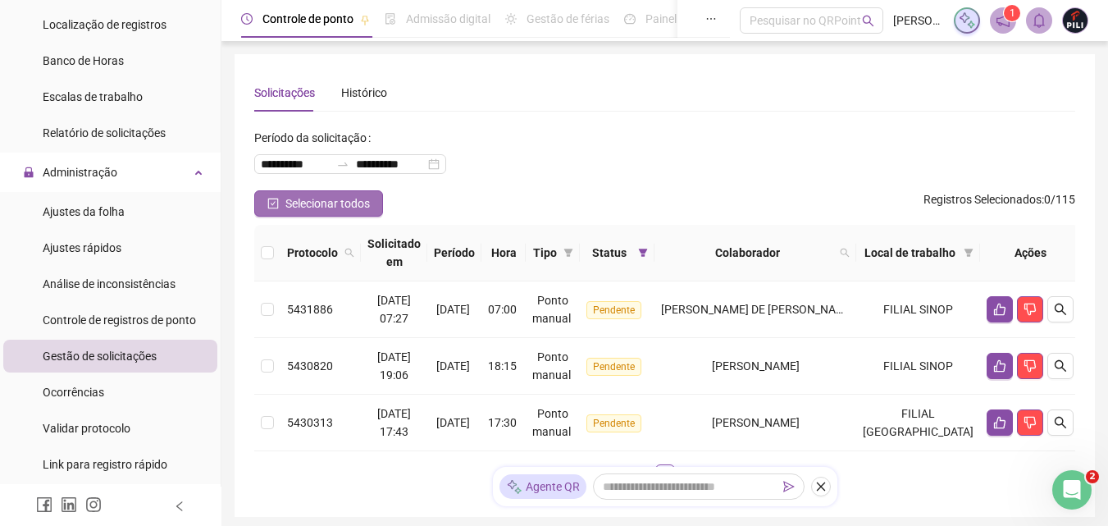
click at [272, 200] on icon "check-square" at bounding box center [272, 203] width 11 height 11
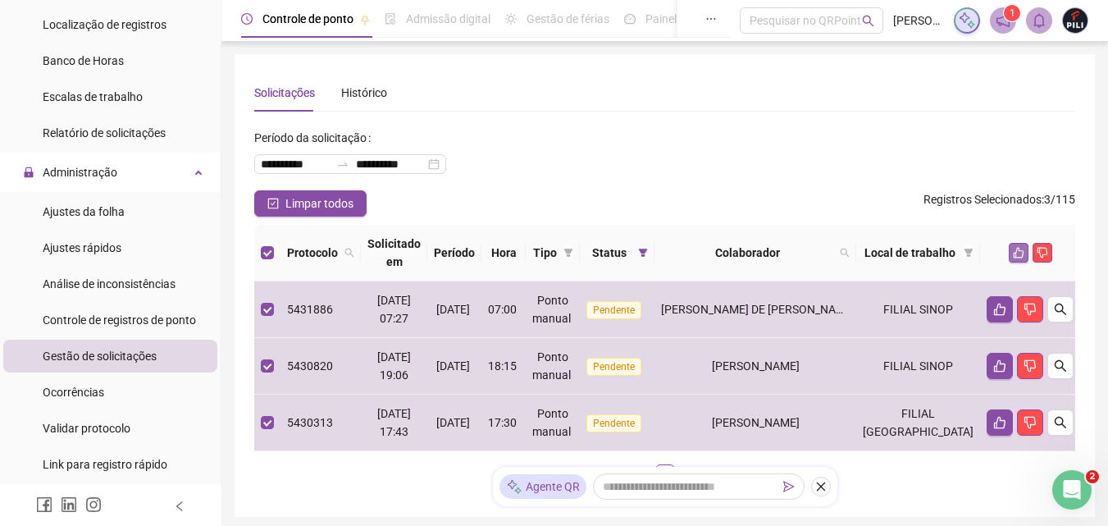
click at [1012, 246] on button "button" at bounding box center [1019, 253] width 20 height 20
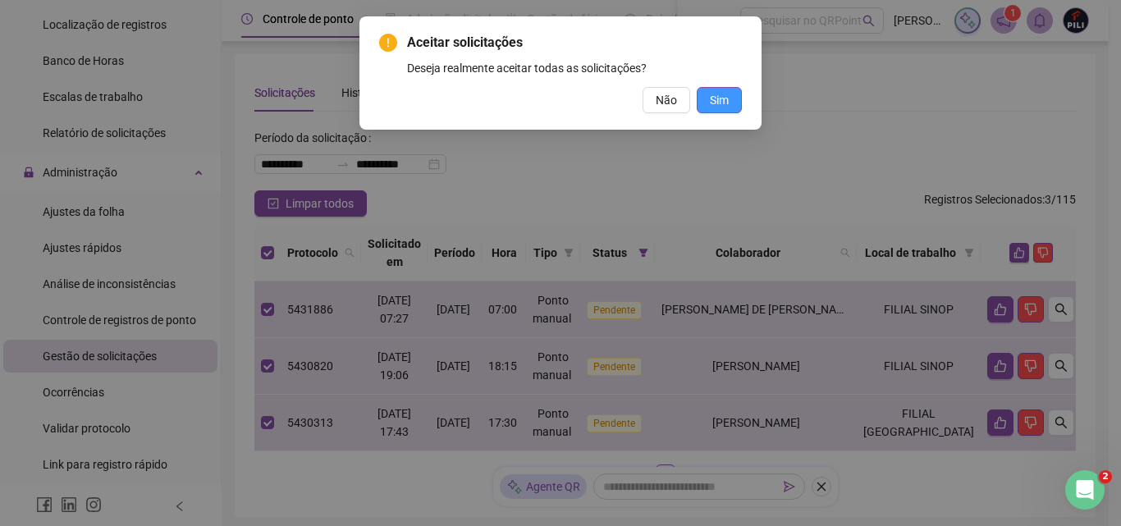
click at [719, 99] on span "Sim" at bounding box center [719, 100] width 19 height 18
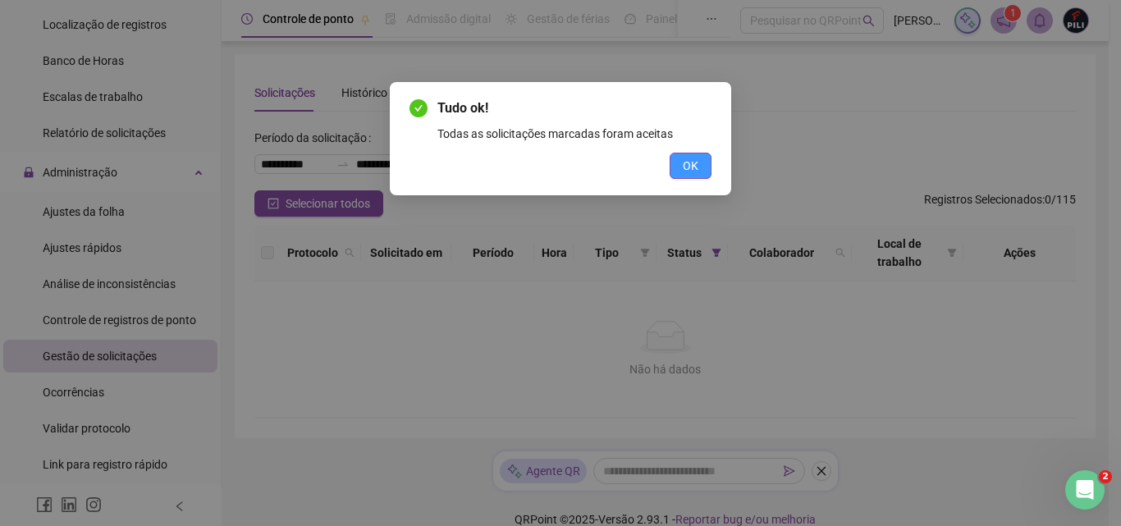
click at [699, 162] on button "OK" at bounding box center [690, 166] width 42 height 26
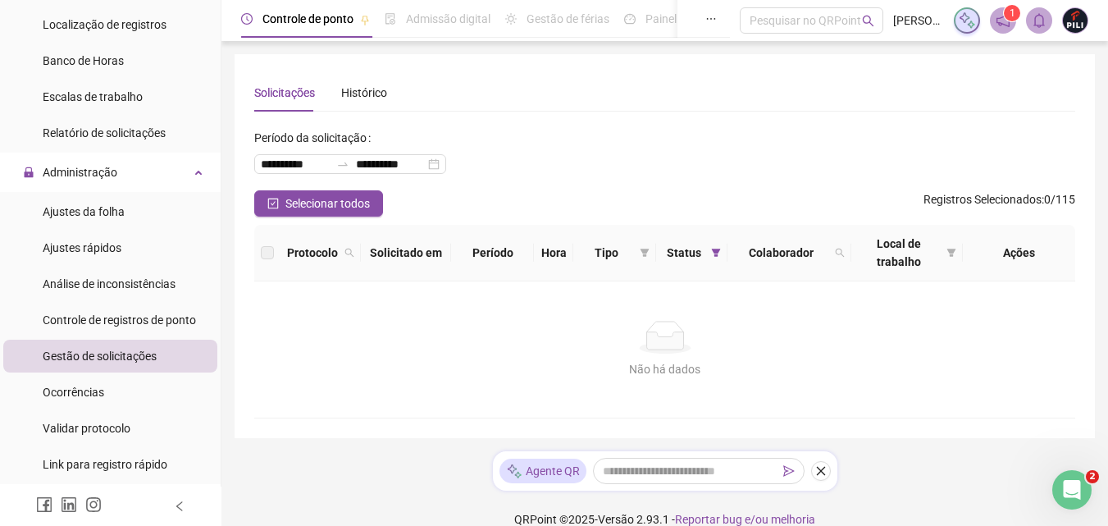
scroll to position [0, 0]
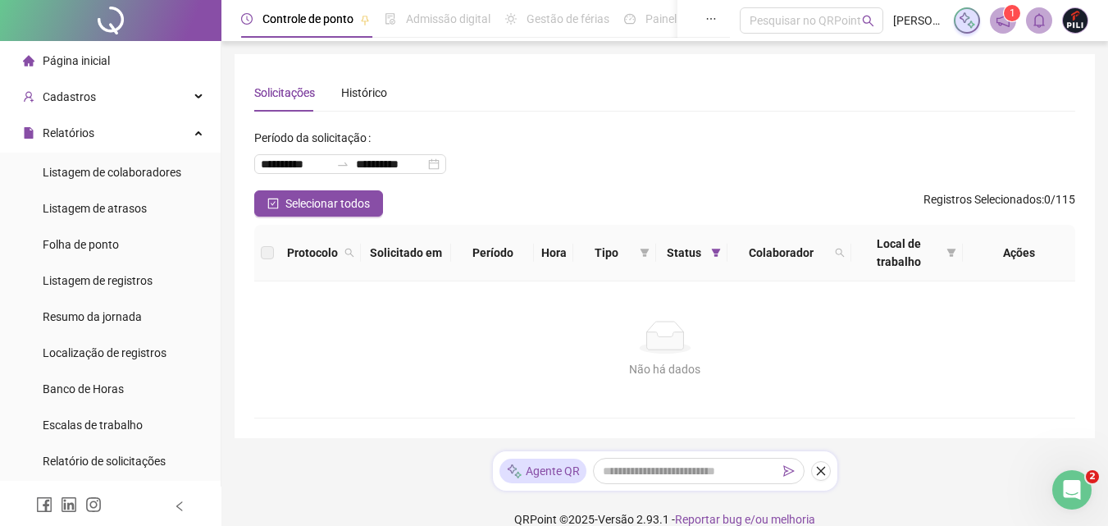
click at [81, 62] on span "Página inicial" at bounding box center [76, 60] width 67 height 13
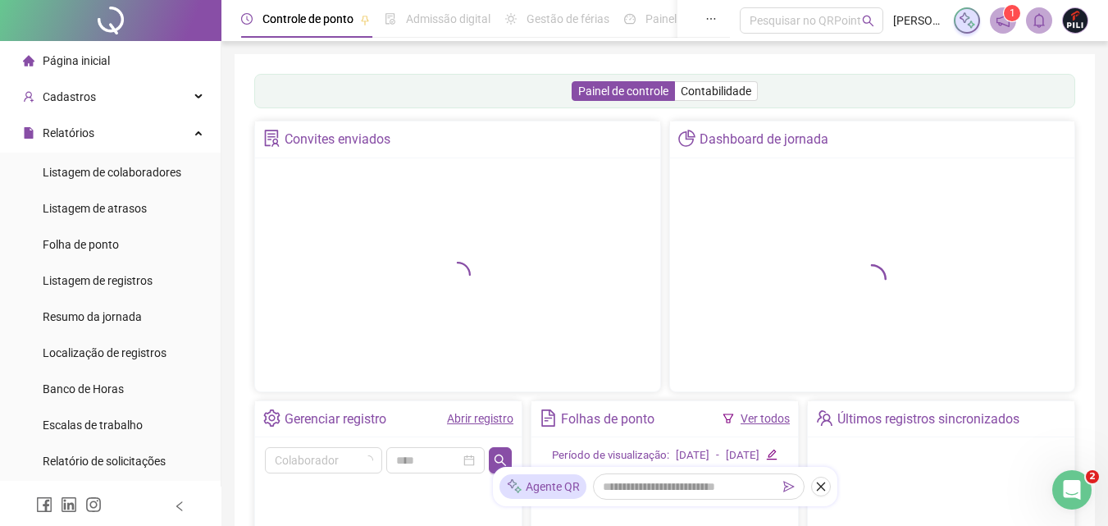
click at [461, 418] on link "Abrir registro" at bounding box center [480, 418] width 66 height 13
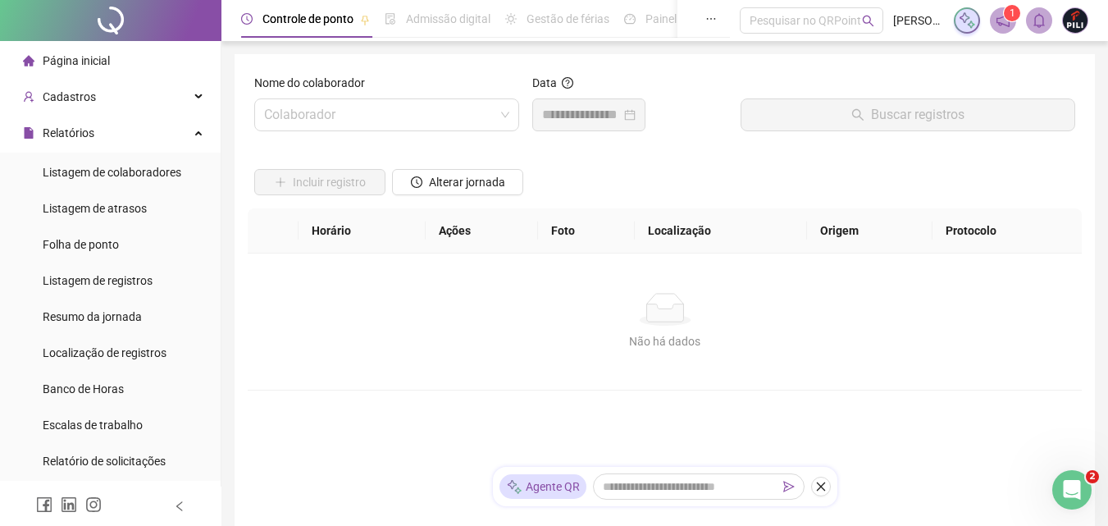
click at [464, 417] on form "Nome do colaborador Colaborador Data Buscar registros Incluir registro Alterar …" at bounding box center [664, 310] width 821 height 472
click at [288, 110] on input "search" at bounding box center [379, 114] width 231 height 31
click at [288, 112] on input "search" at bounding box center [379, 114] width 231 height 31
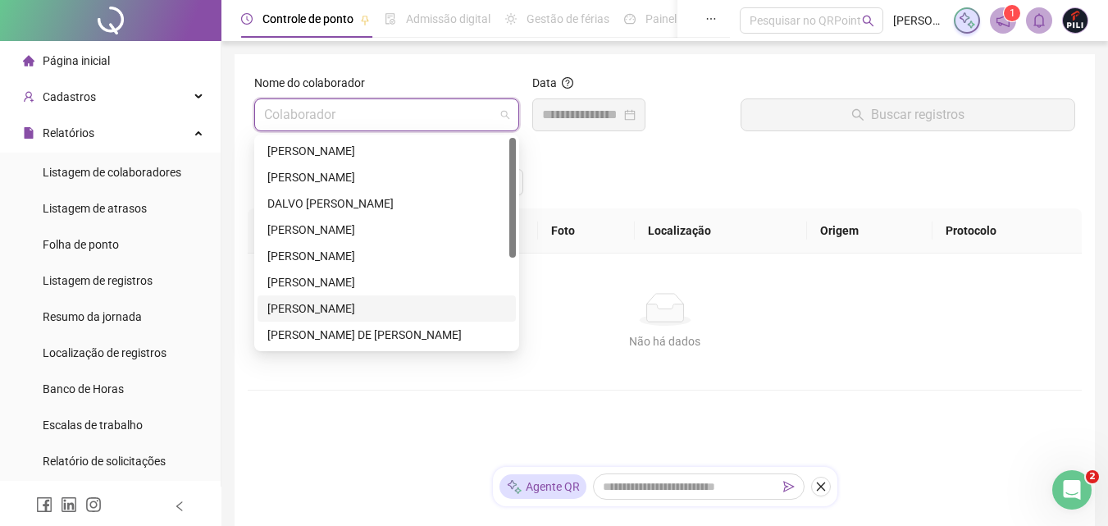
click at [354, 308] on div "[PERSON_NAME]" at bounding box center [386, 308] width 239 height 18
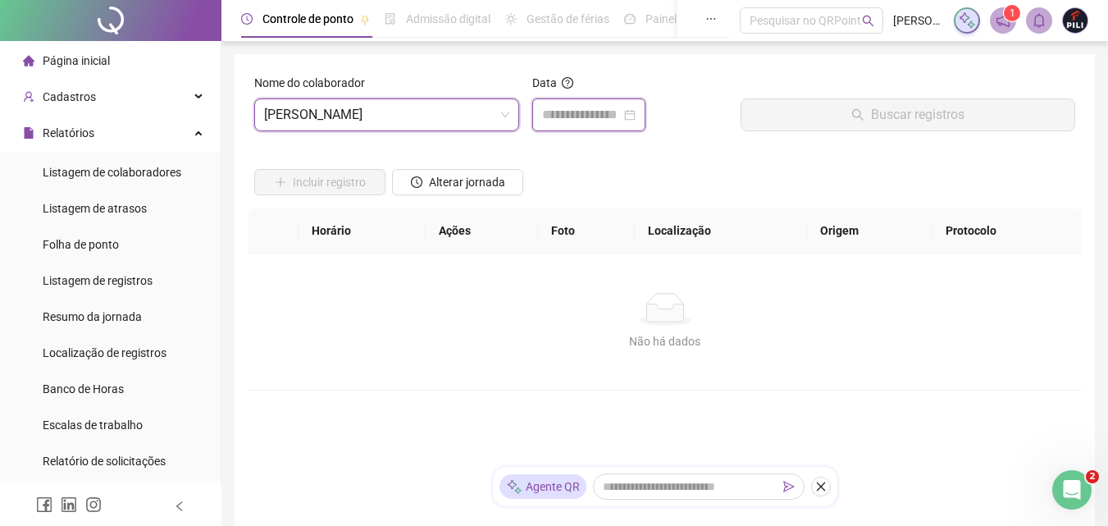
click at [575, 119] on input at bounding box center [581, 115] width 79 height 20
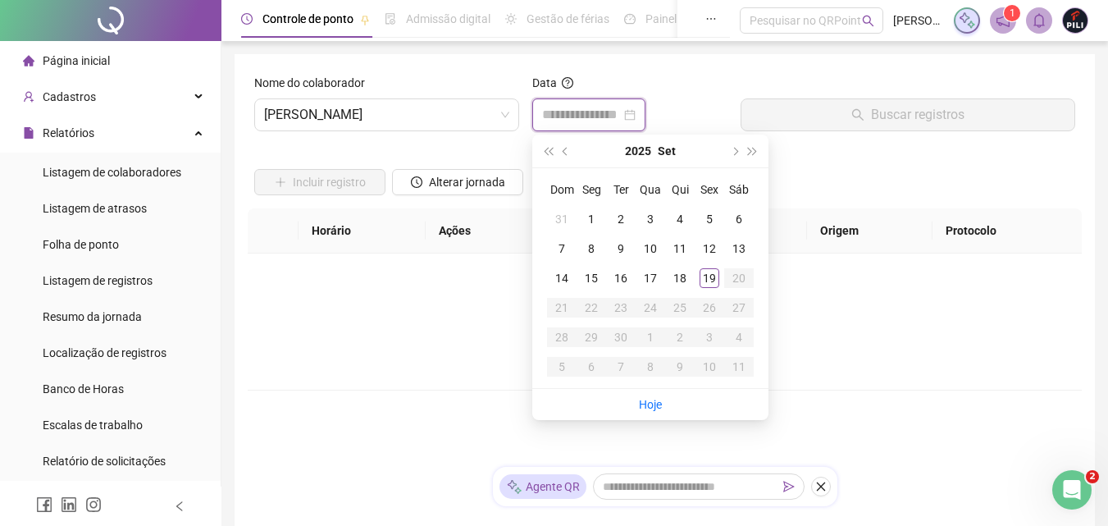
type input "**********"
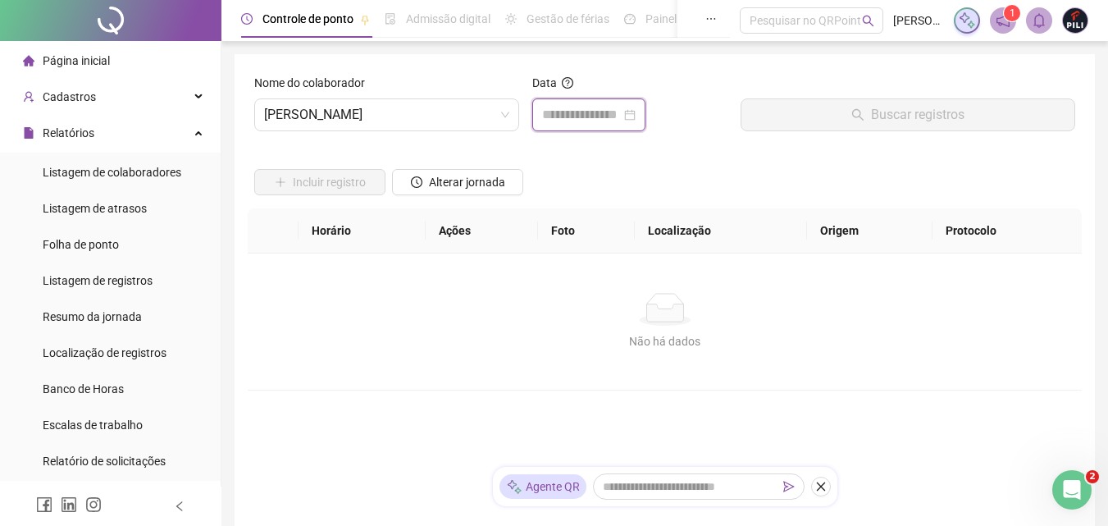
click at [579, 121] on input at bounding box center [581, 115] width 79 height 20
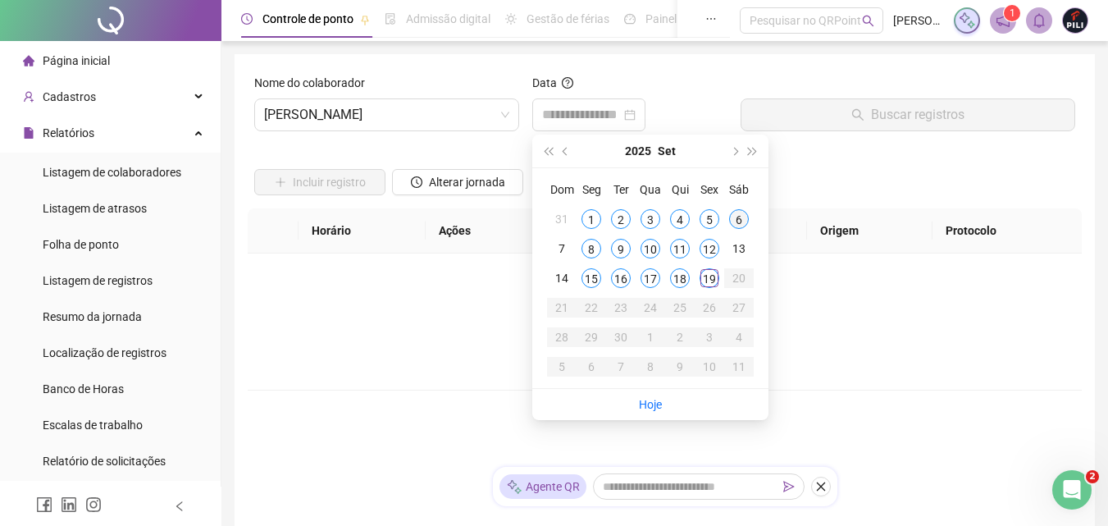
click at [731, 213] on div "6" at bounding box center [739, 219] width 20 height 20
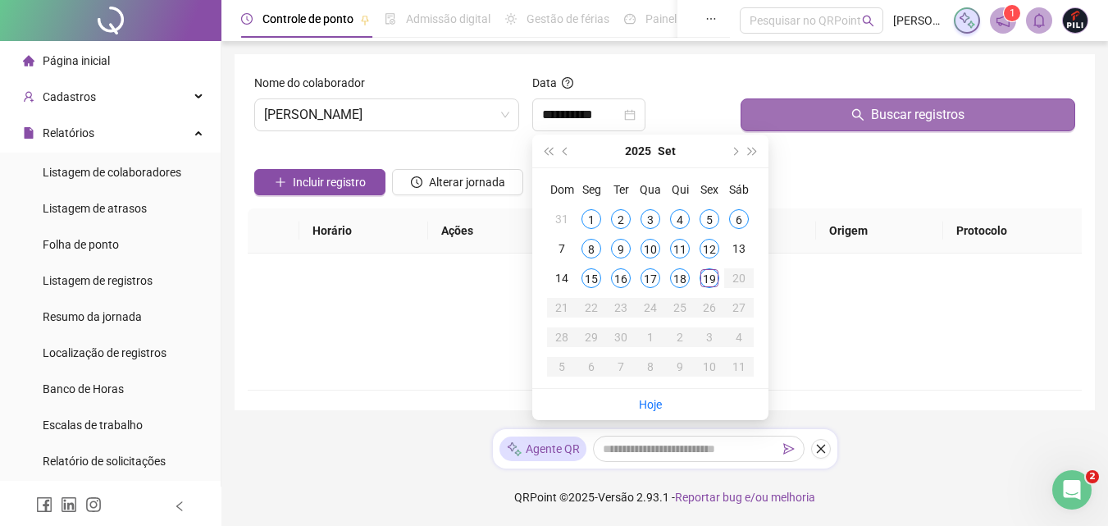
click at [837, 118] on button "Buscar registros" at bounding box center [908, 114] width 335 height 33
type input "**********"
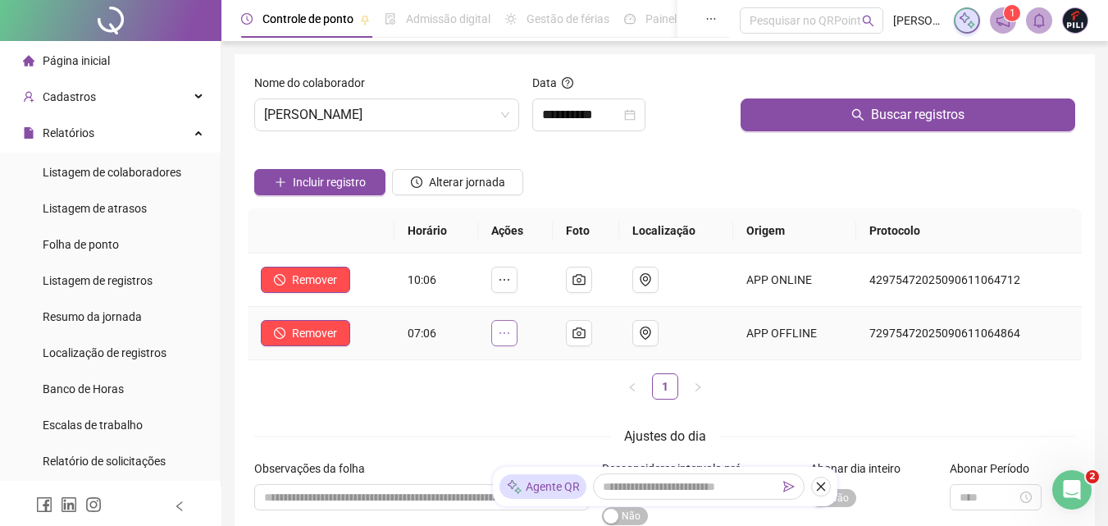
click at [507, 331] on icon "ellipsis" at bounding box center [504, 332] width 13 height 13
